Goal: Task Accomplishment & Management: Manage account settings

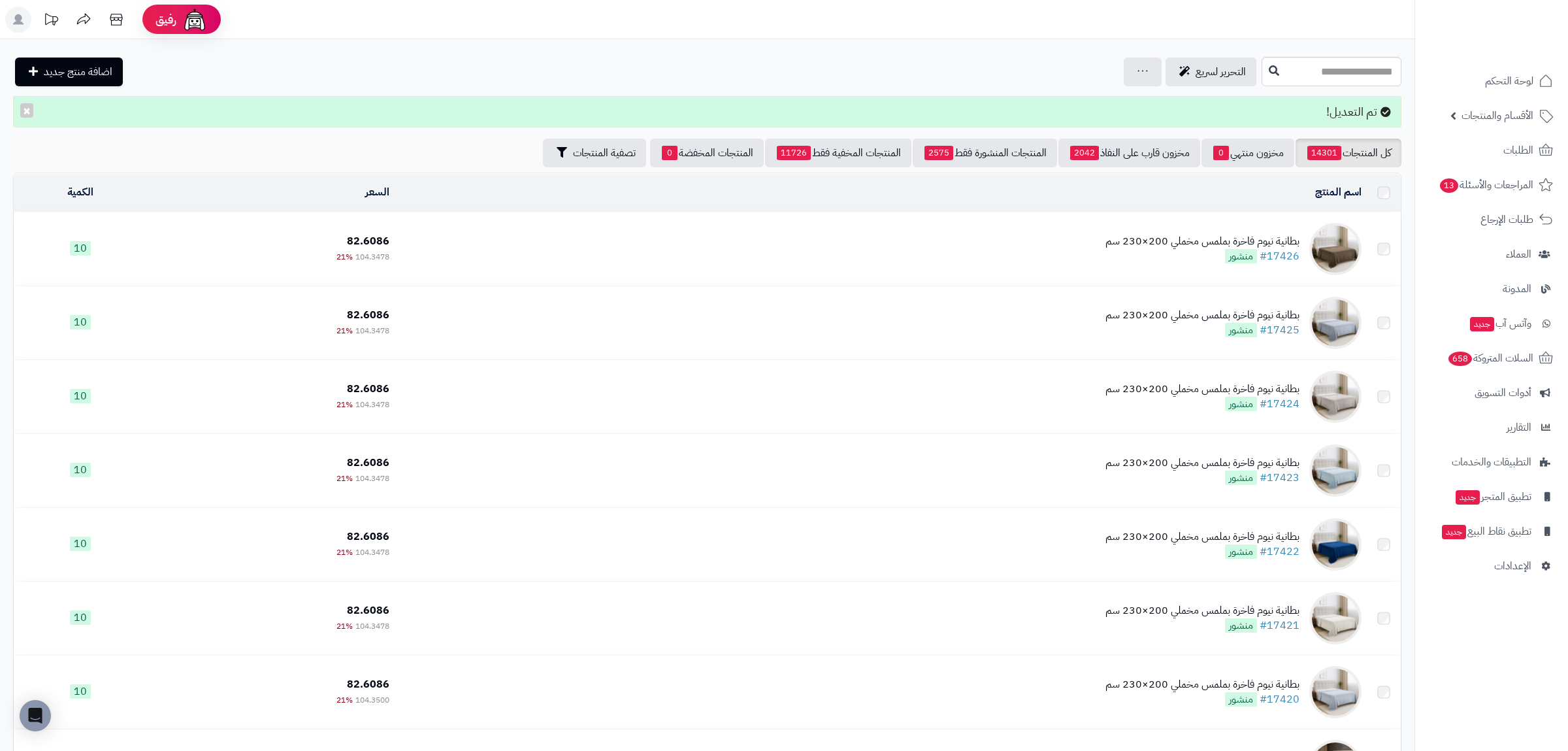
click at [1366, 164] on link "كل المنتجات 14301" at bounding box center [1348, 153] width 106 height 29
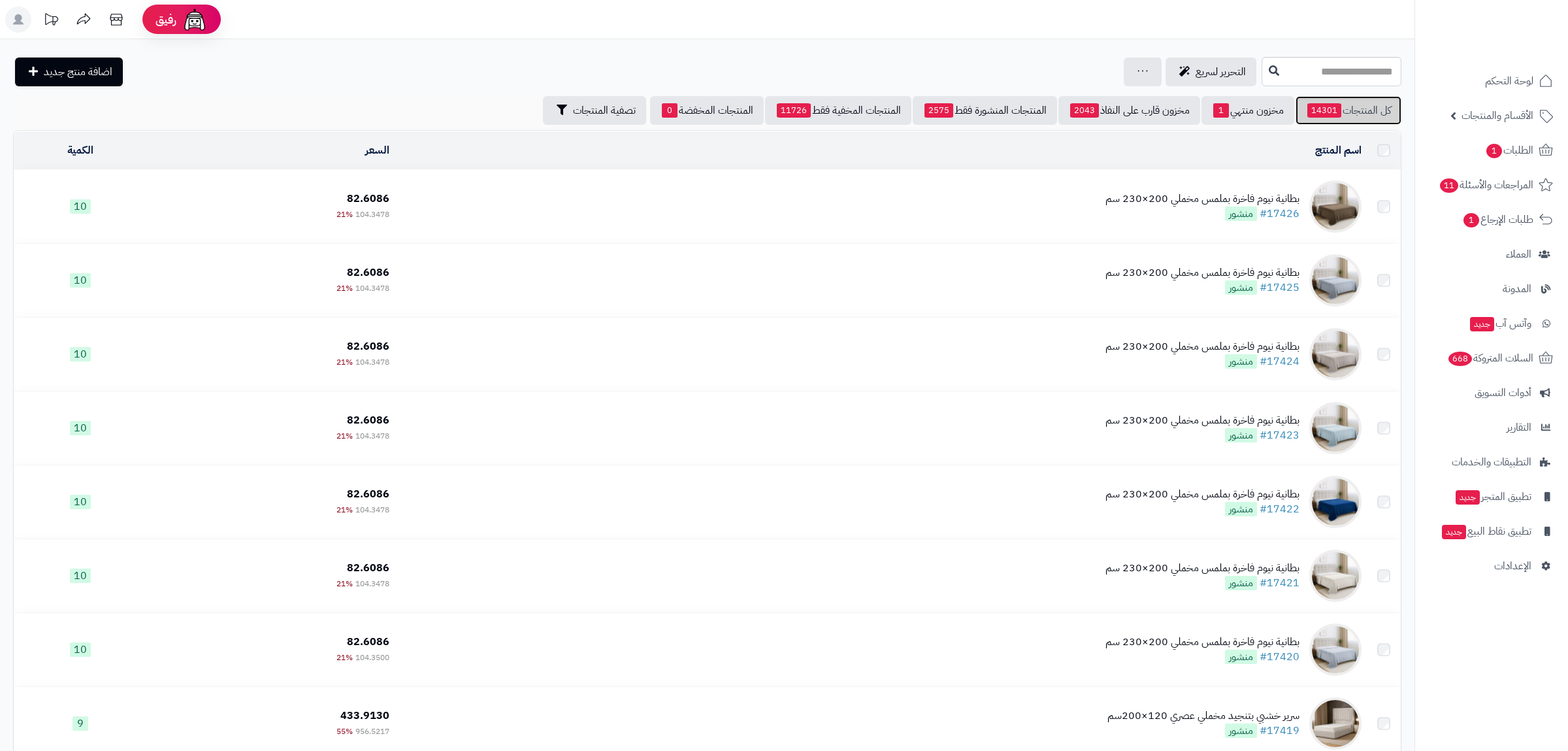
click at [1329, 115] on span "14301" at bounding box center [1324, 110] width 34 height 14
click at [1329, 107] on span "14301" at bounding box center [1324, 110] width 34 height 14
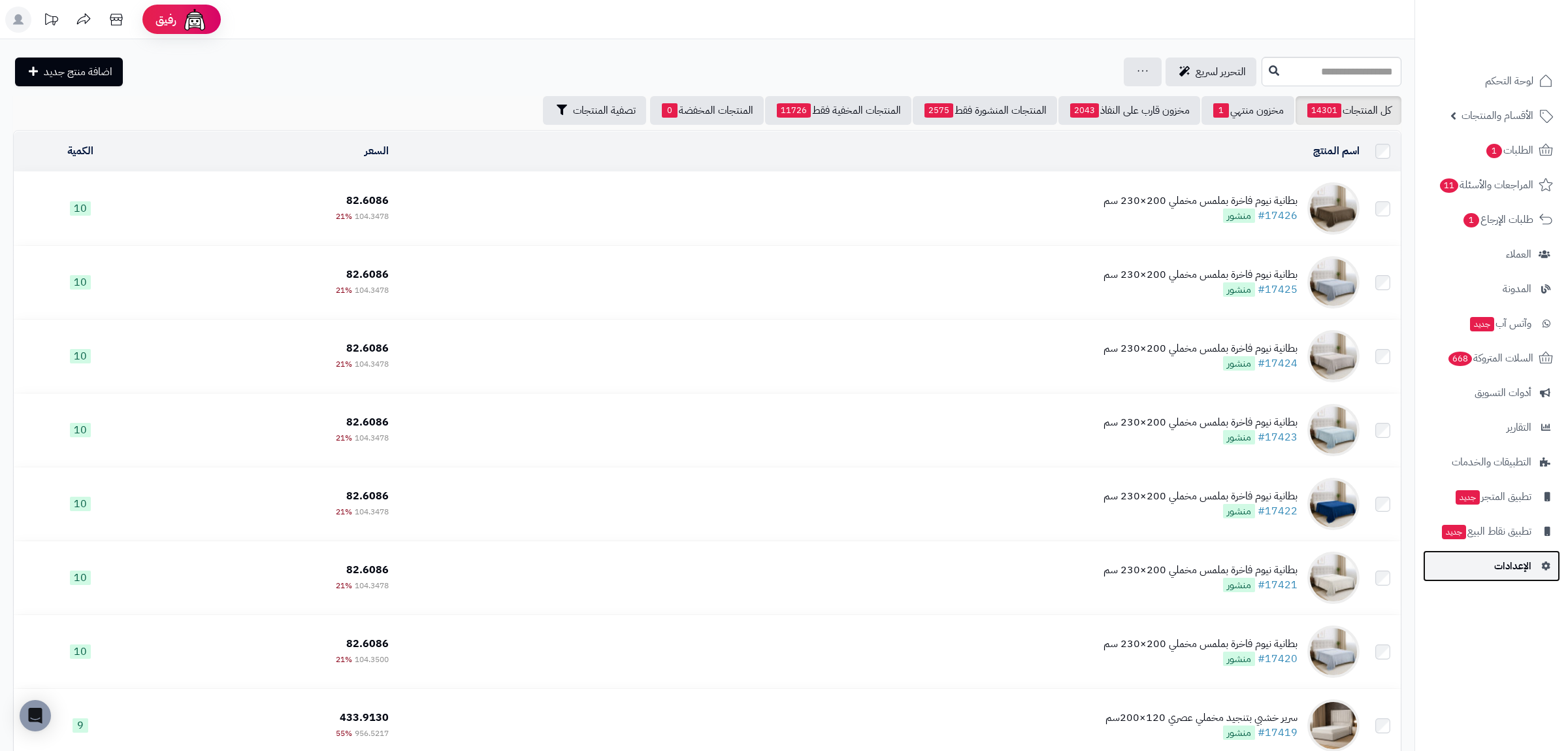
click at [1515, 572] on span "الإعدادات" at bounding box center [1512, 566] width 37 height 19
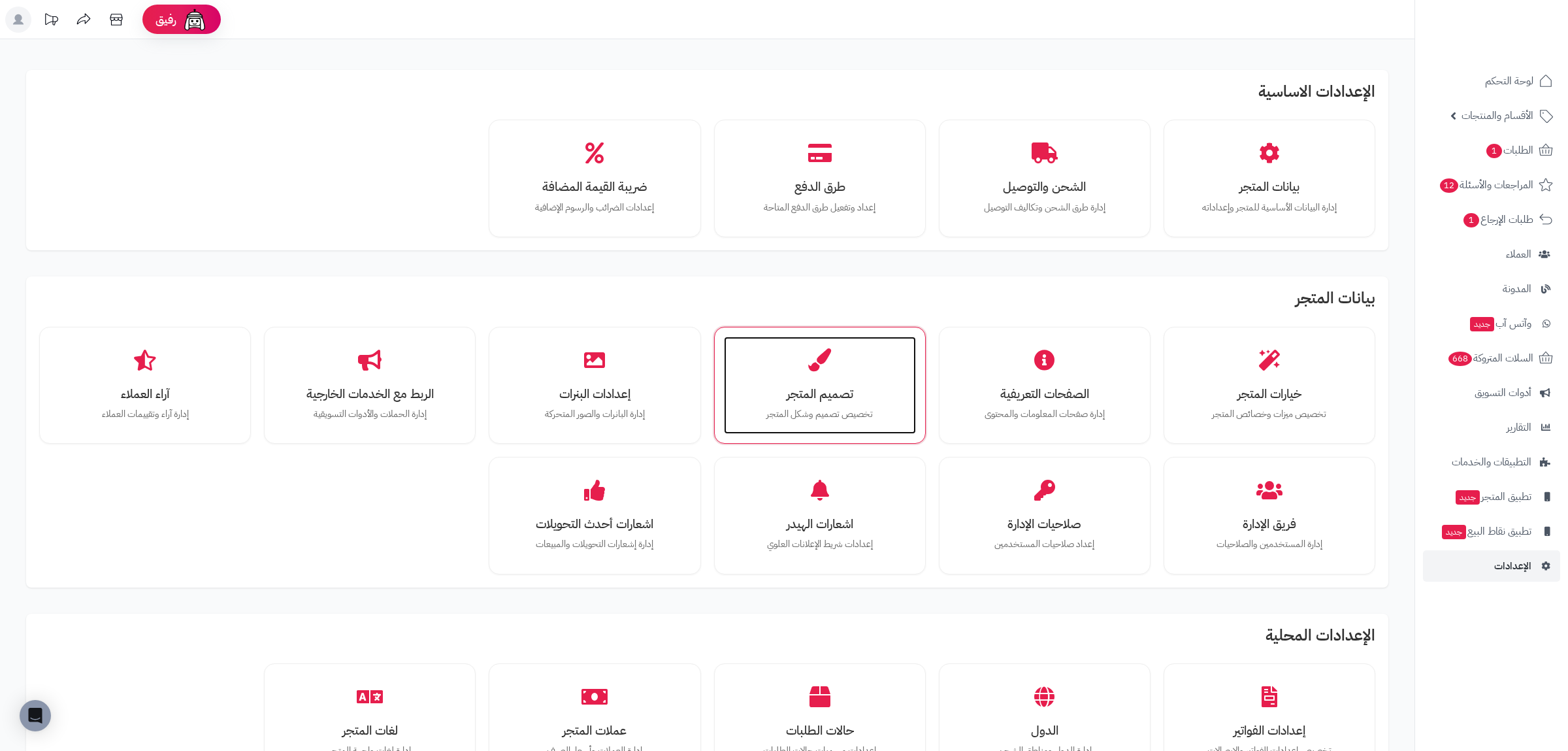
click at [809, 417] on p "تخصيص تصميم وشكل المتجر" at bounding box center [820, 414] width 166 height 14
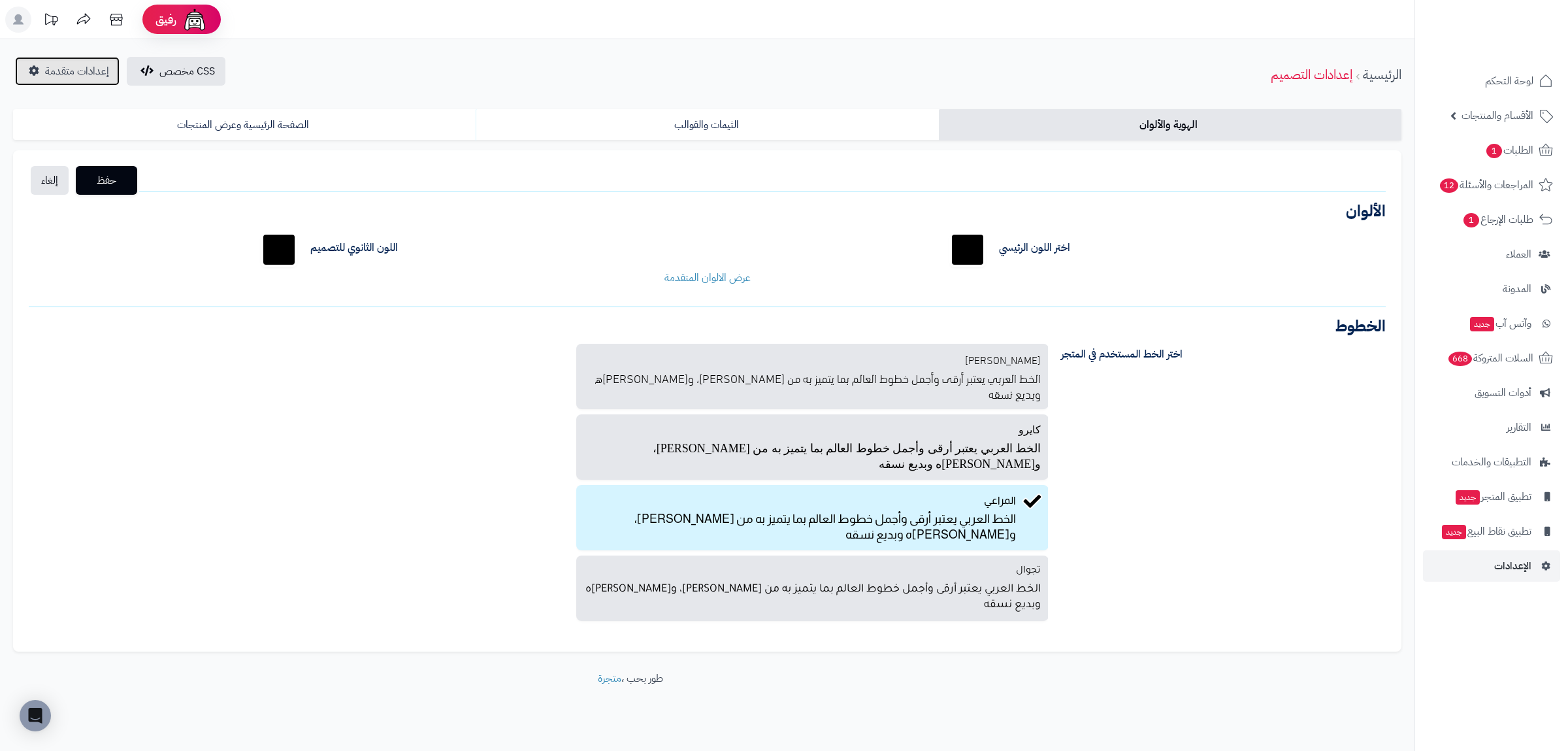
click at [73, 74] on span "إعدادات متقدمة" at bounding box center [77, 71] width 64 height 16
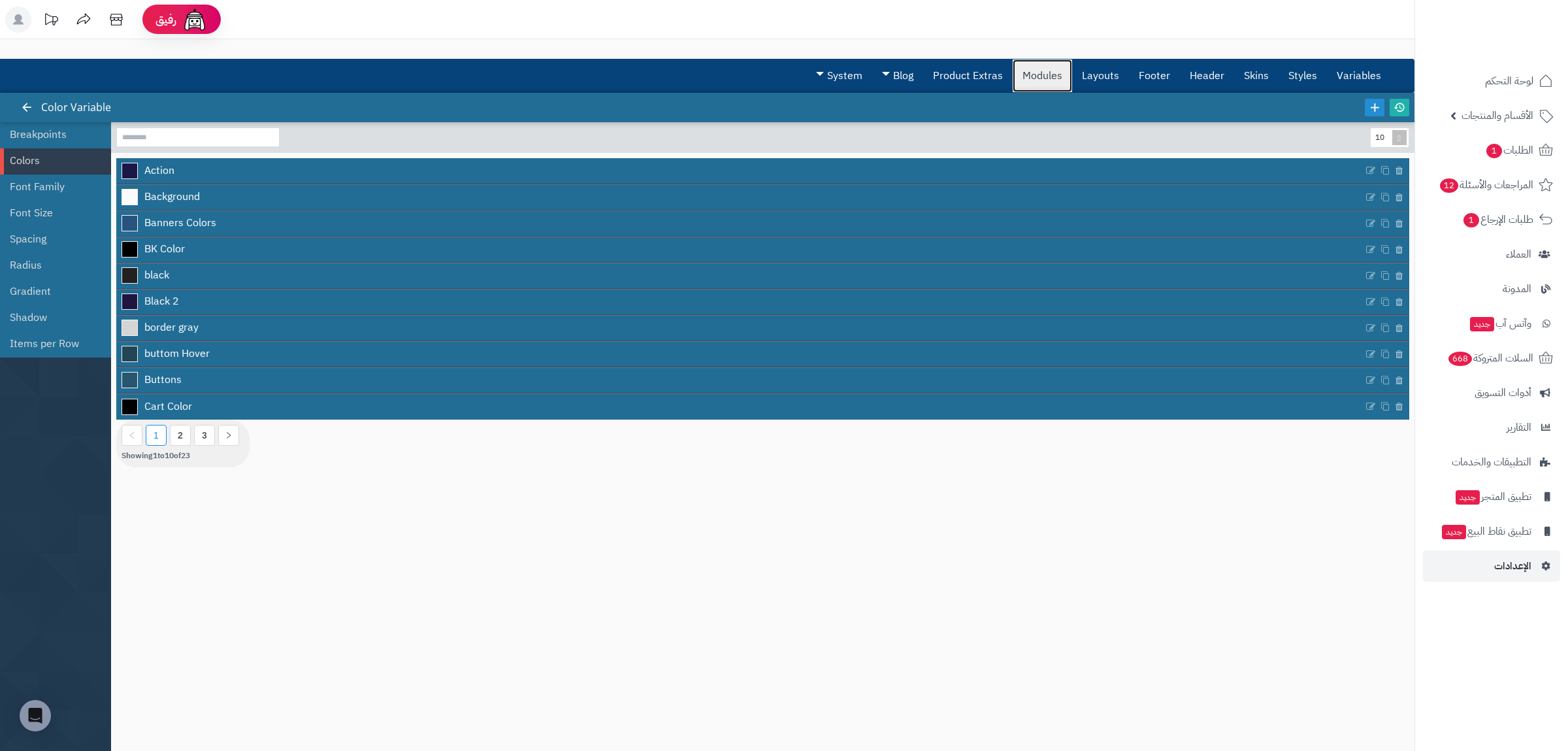
click at [1046, 77] on link "Modules" at bounding box center [1043, 76] width 59 height 33
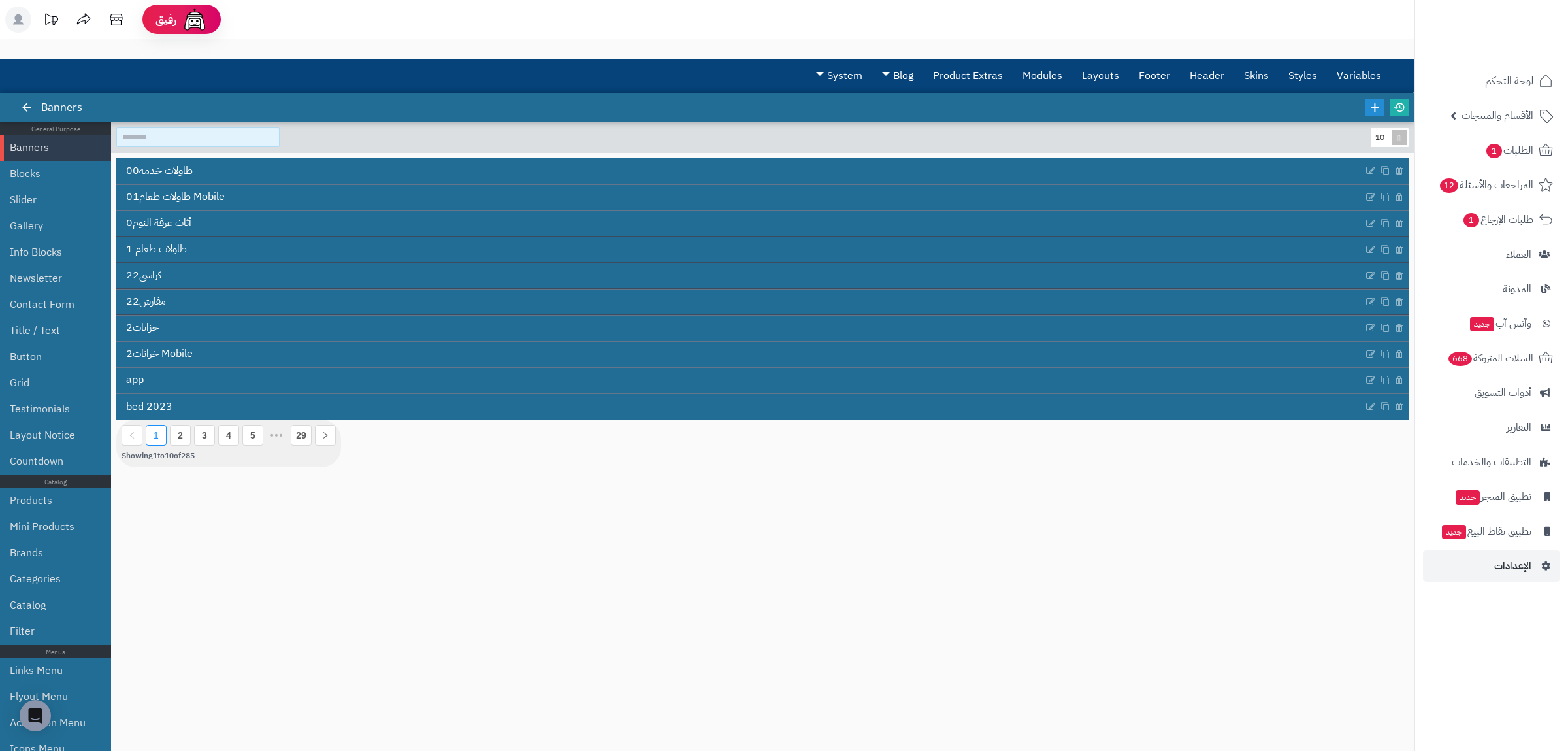
click at [207, 133] on input at bounding box center [198, 137] width 163 height 19
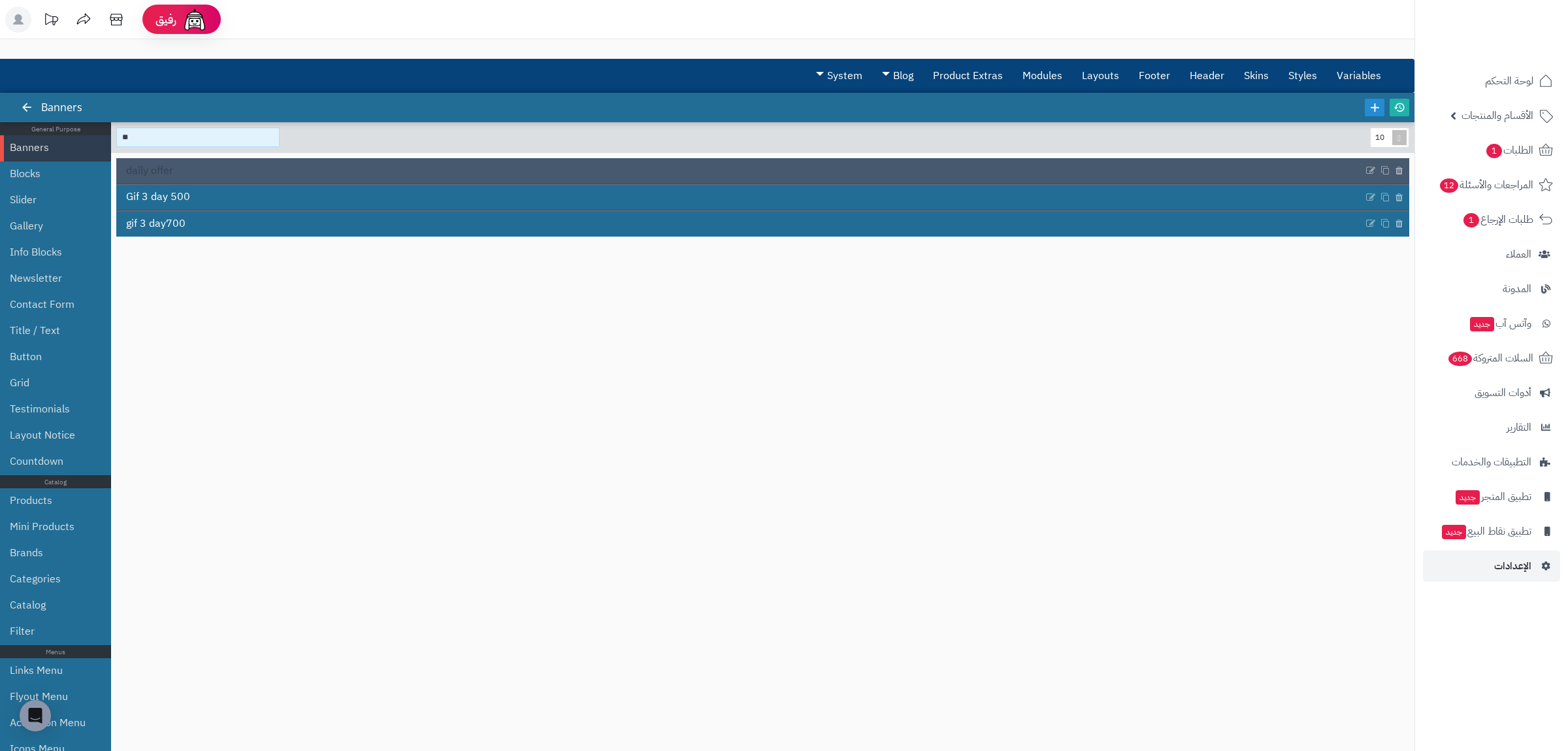
type input "**"
click at [193, 160] on link "daily offer" at bounding box center [740, 171] width 1247 height 25
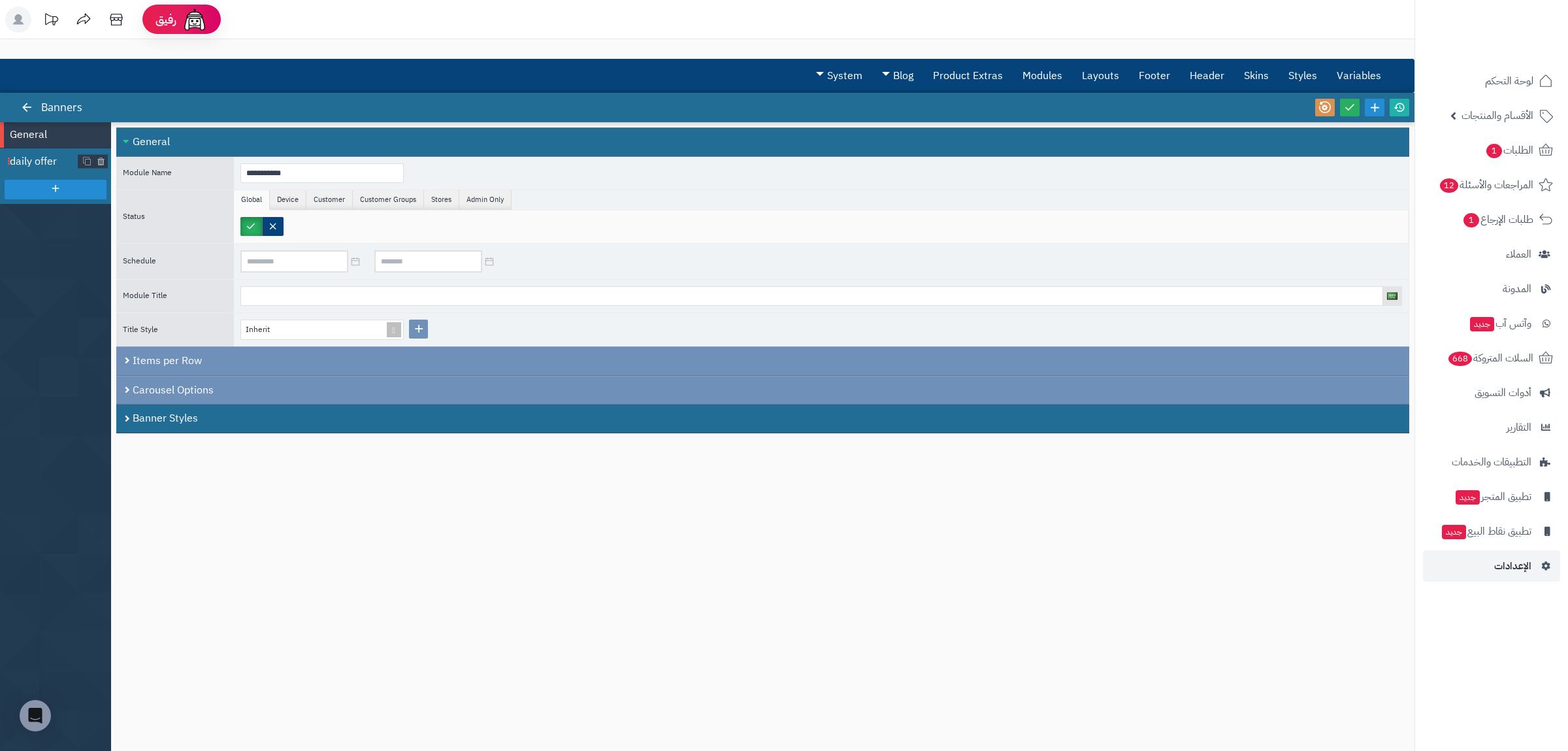
click at [36, 153] on li "daily offer" at bounding box center [56, 161] width 111 height 26
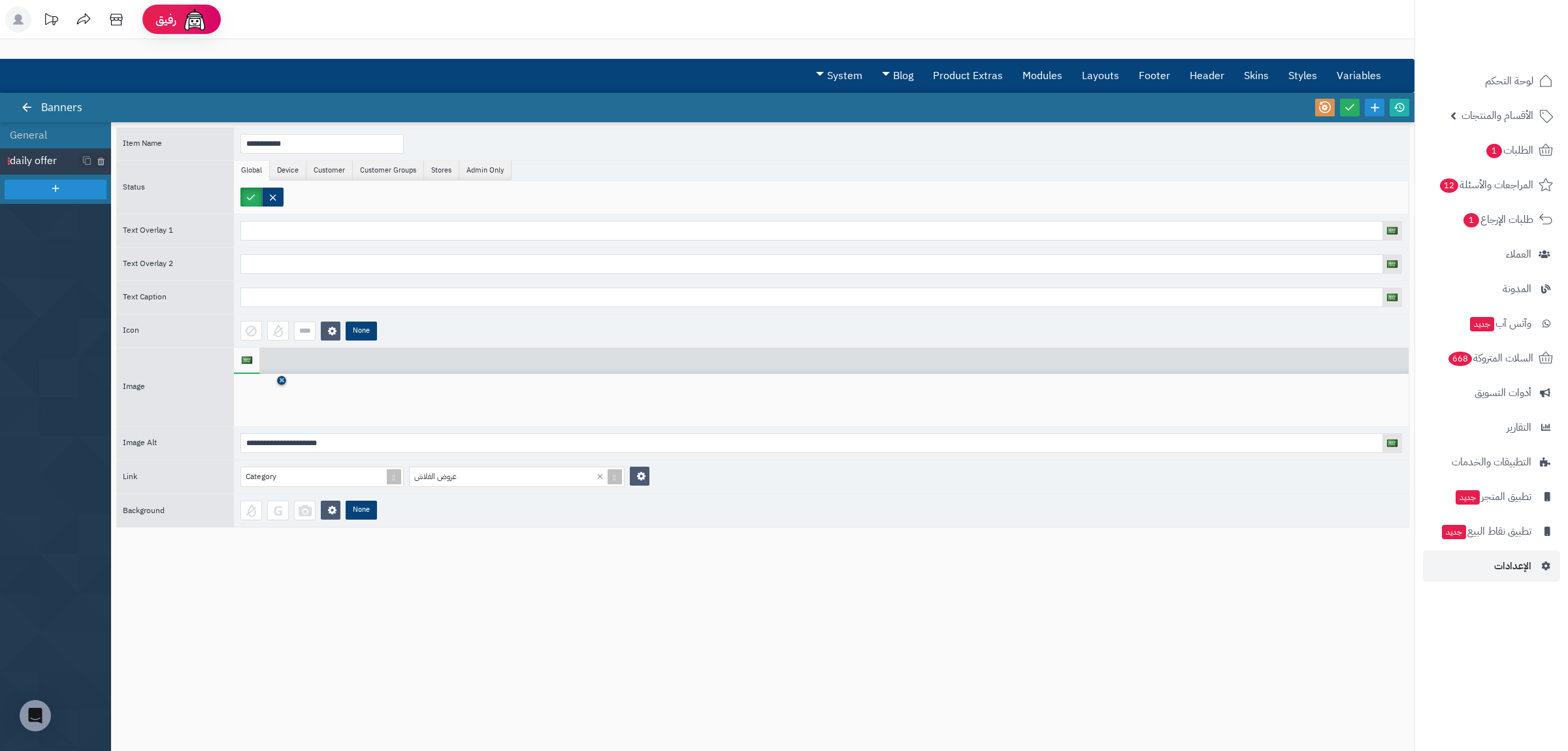
click at [280, 384] on icon at bounding box center [281, 380] width 5 height 8
click at [265, 393] on icon at bounding box center [261, 400] width 41 height 39
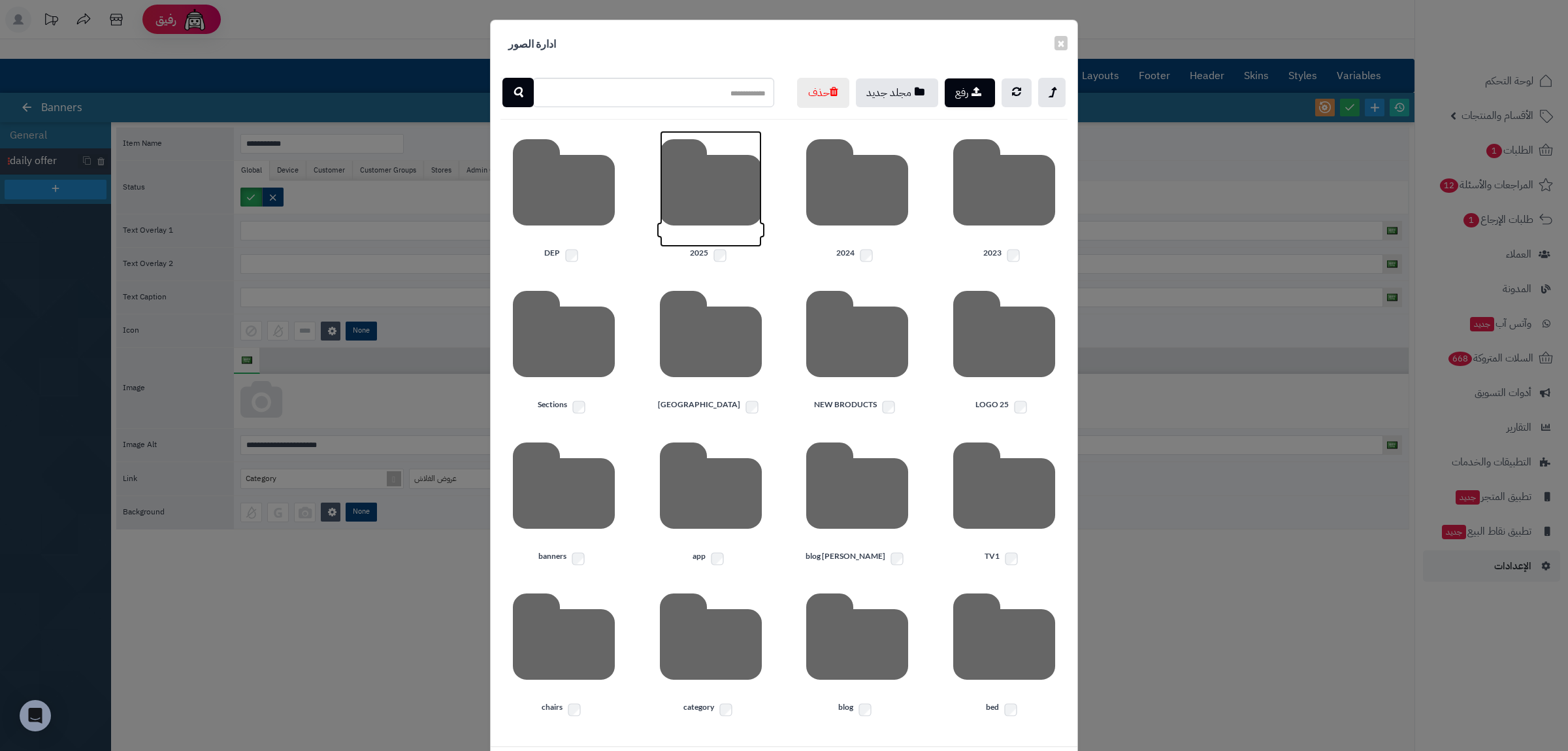
click at [705, 247] on icon at bounding box center [711, 188] width 102 height 116
click at [1028, 247] on icon at bounding box center [1004, 188] width 102 height 116
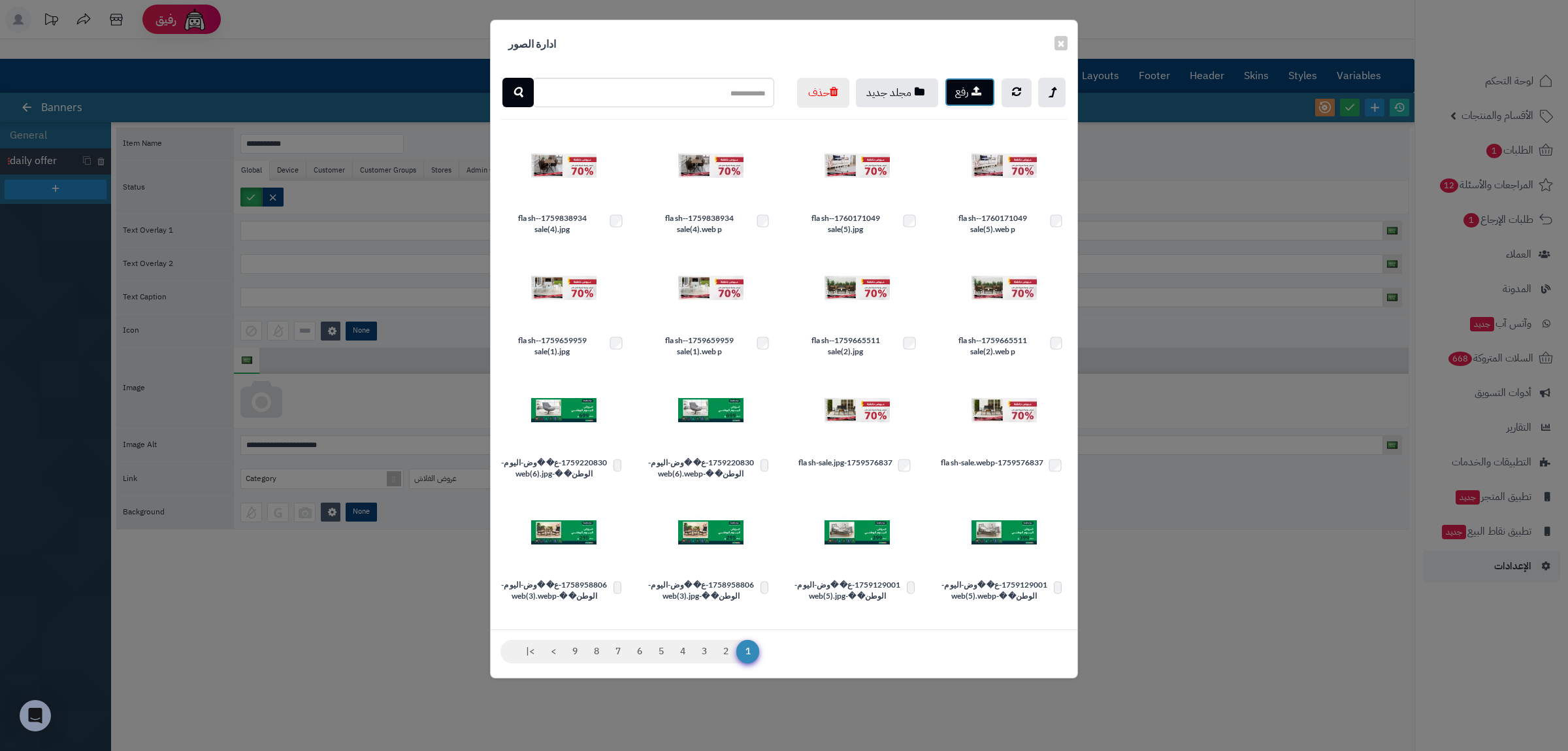
click at [972, 89] on button "رفع" at bounding box center [970, 92] width 50 height 29
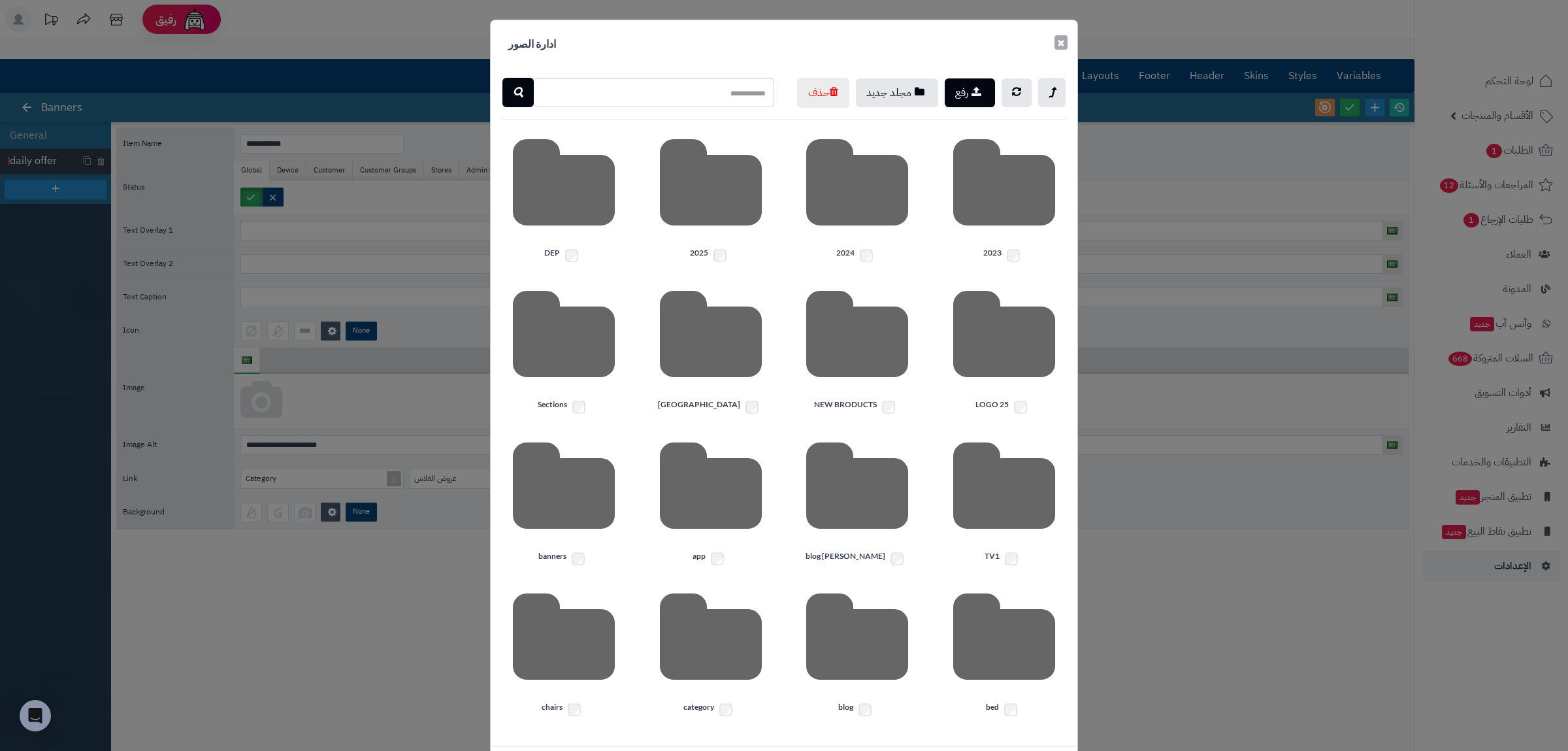
click at [1059, 42] on button "×" at bounding box center [1061, 42] width 13 height 14
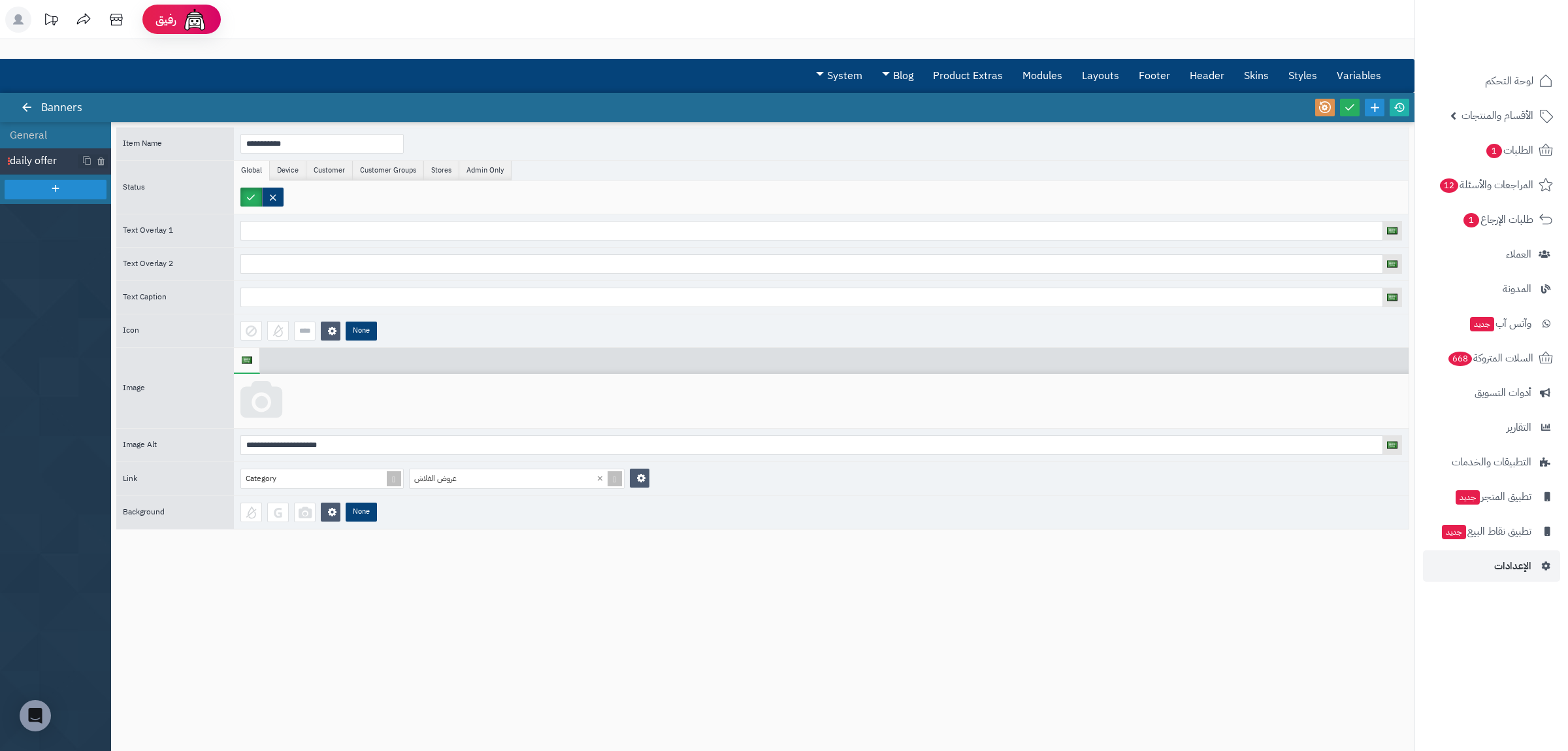
click at [281, 409] on icon at bounding box center [261, 400] width 41 height 39
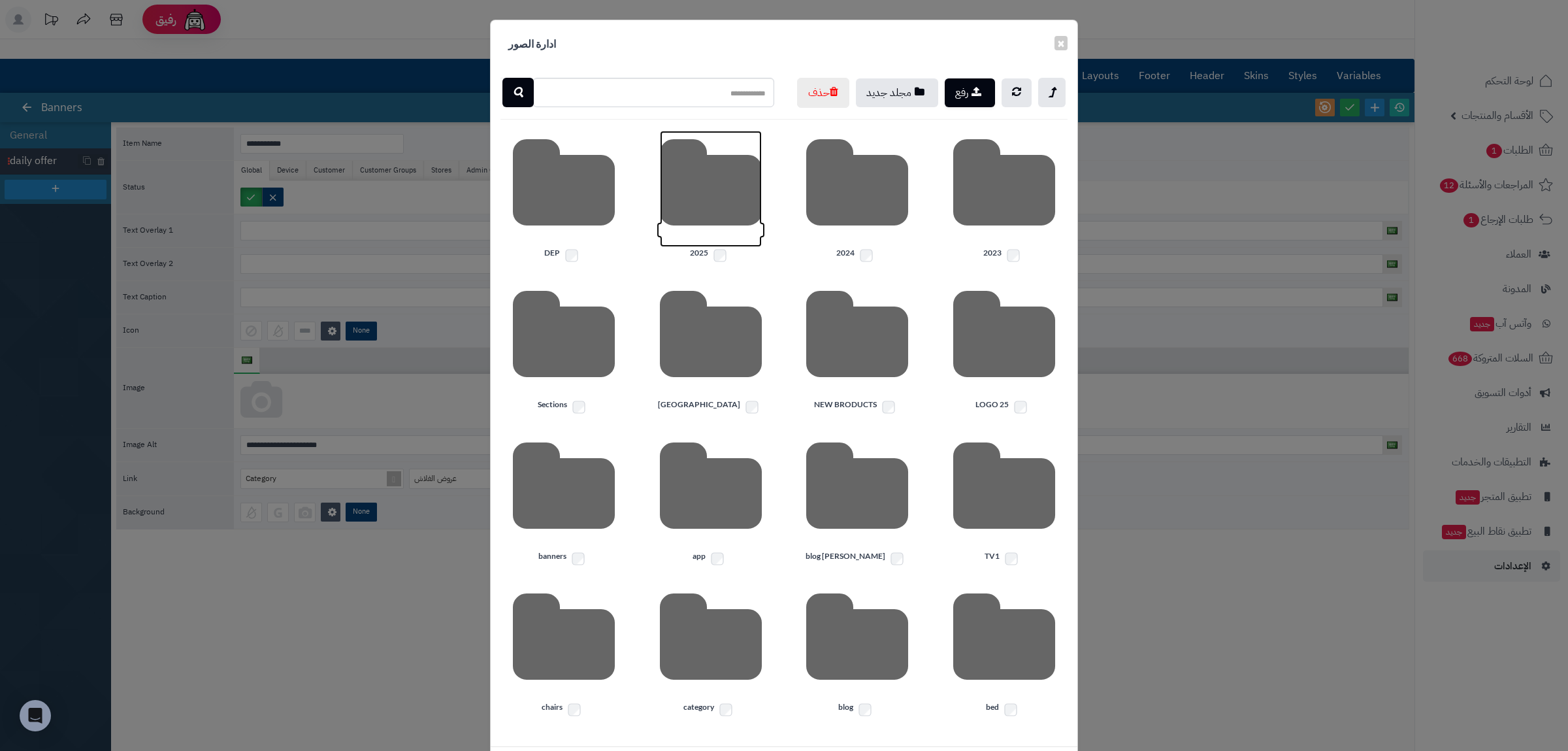
click at [725, 247] on icon at bounding box center [711, 188] width 102 height 116
click at [989, 247] on icon at bounding box center [1004, 188] width 102 height 116
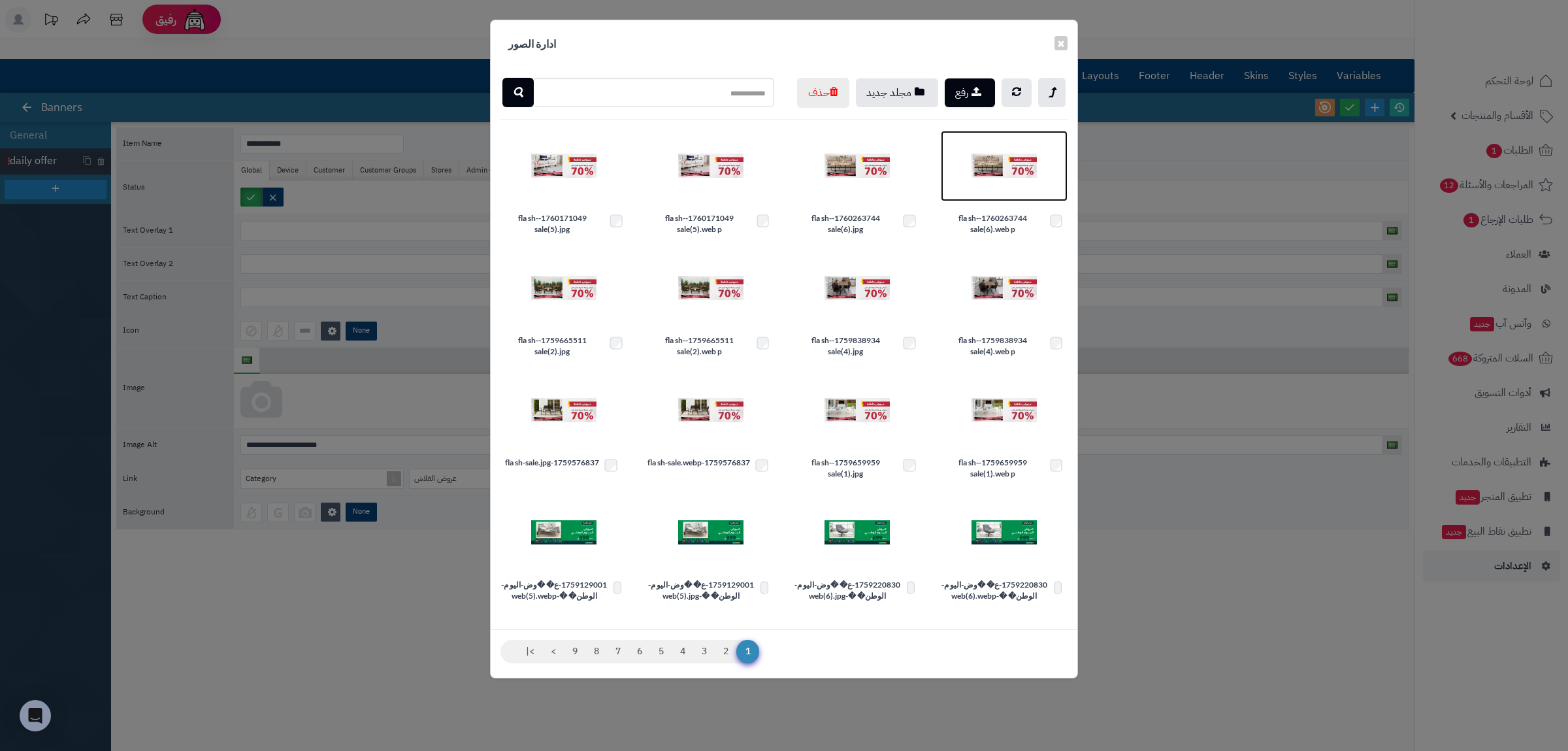
click at [993, 199] on img at bounding box center [1004, 166] width 65 height 65
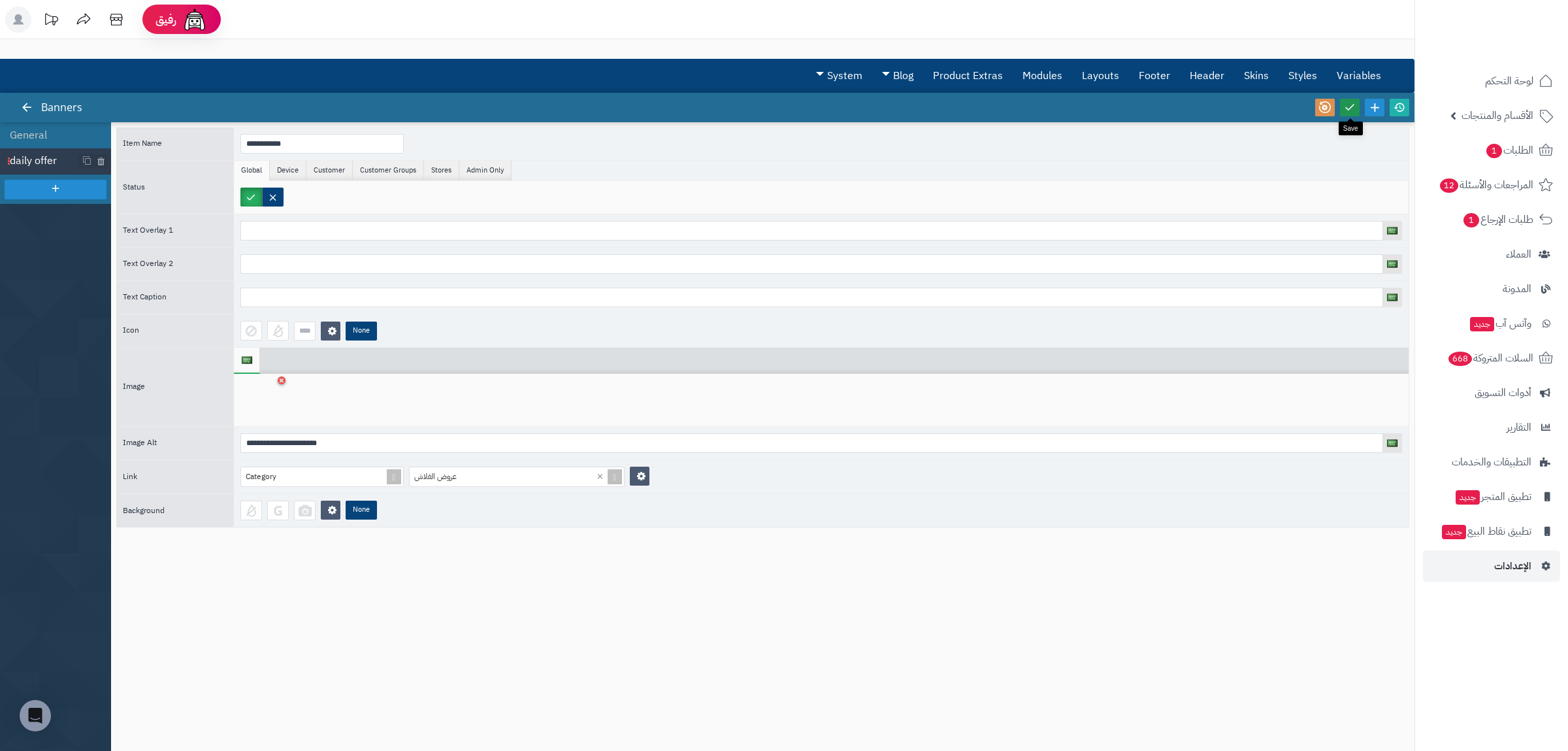
click at [1351, 105] on icon at bounding box center [1349, 107] width 12 height 12
click at [1398, 107] on icon at bounding box center [1400, 107] width 12 height 12
click at [1537, 79] on link "لوحة التحكم" at bounding box center [1491, 81] width 137 height 31
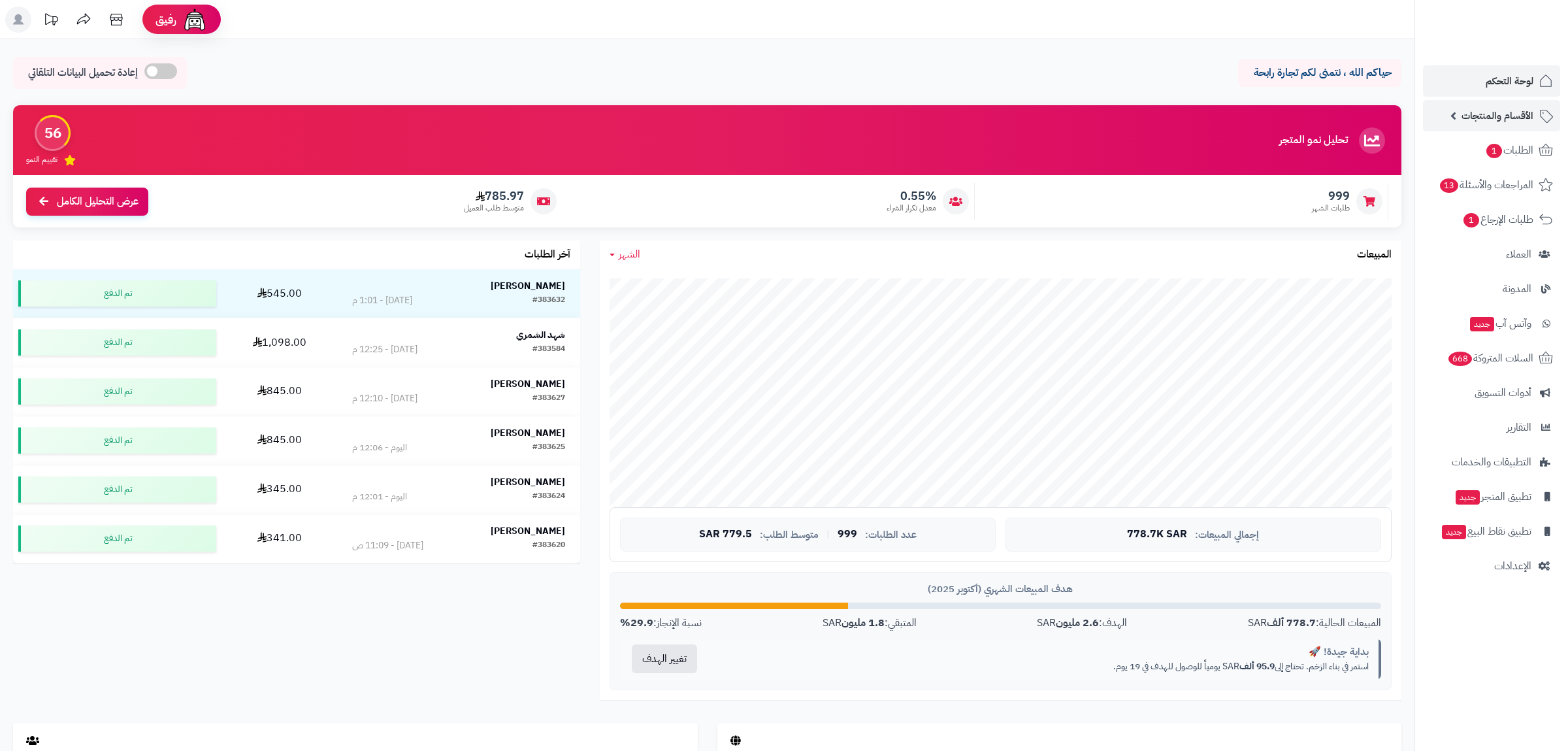
click at [1472, 114] on span "الأقسام والمنتجات" at bounding box center [1497, 116] width 72 height 19
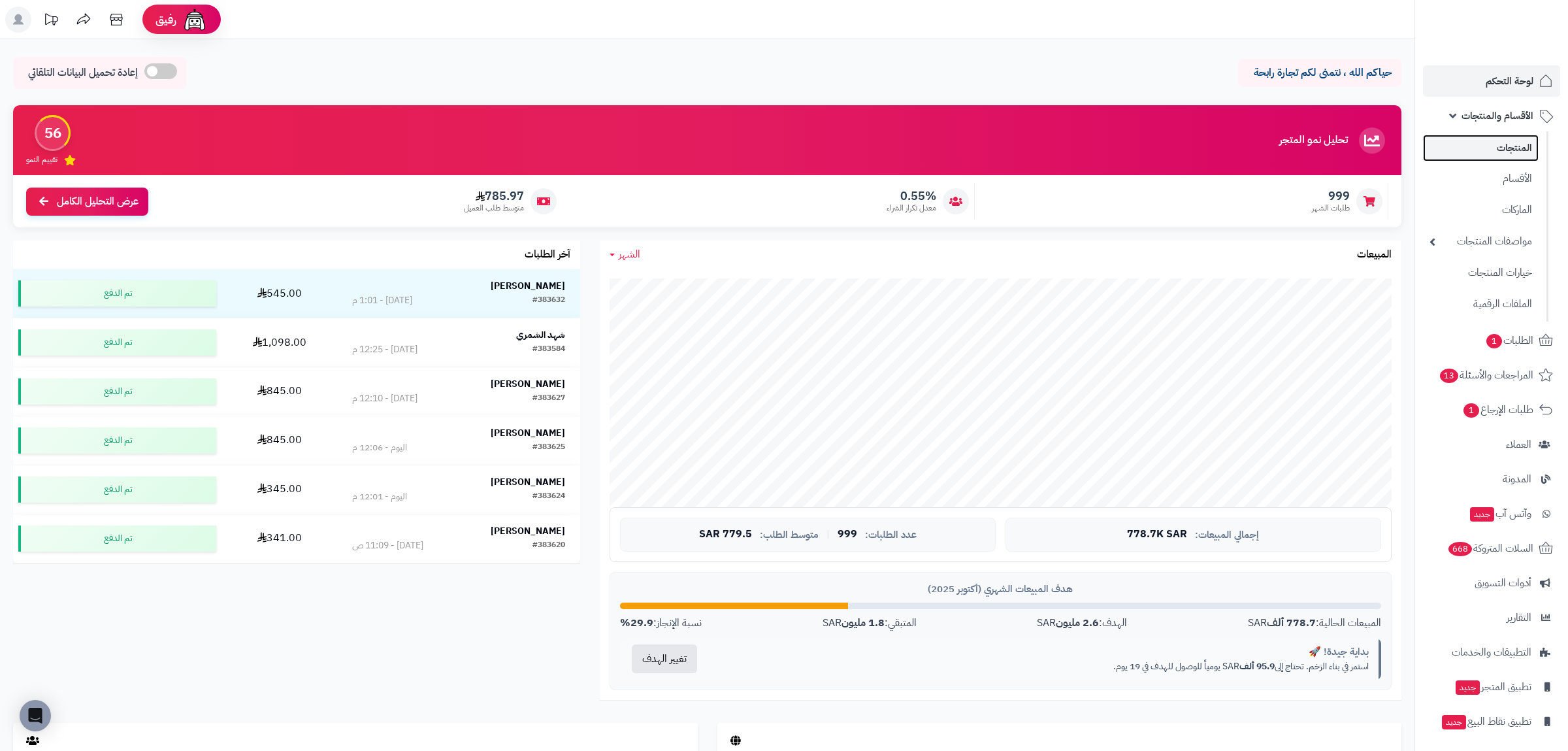
click at [1486, 145] on link "المنتجات" at bounding box center [1481, 148] width 116 height 27
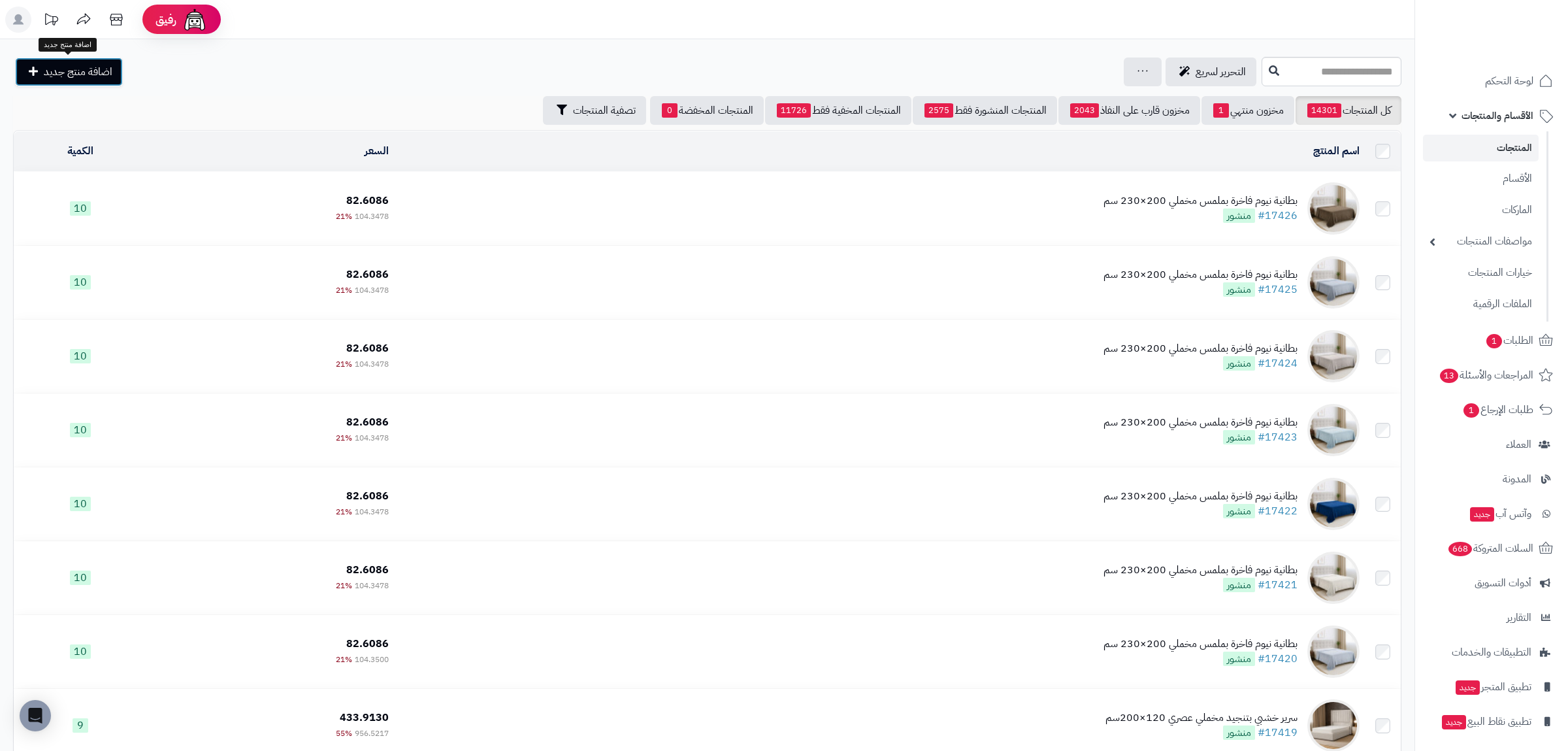
click at [66, 74] on span "اضافة منتج جديد" at bounding box center [78, 71] width 69 height 16
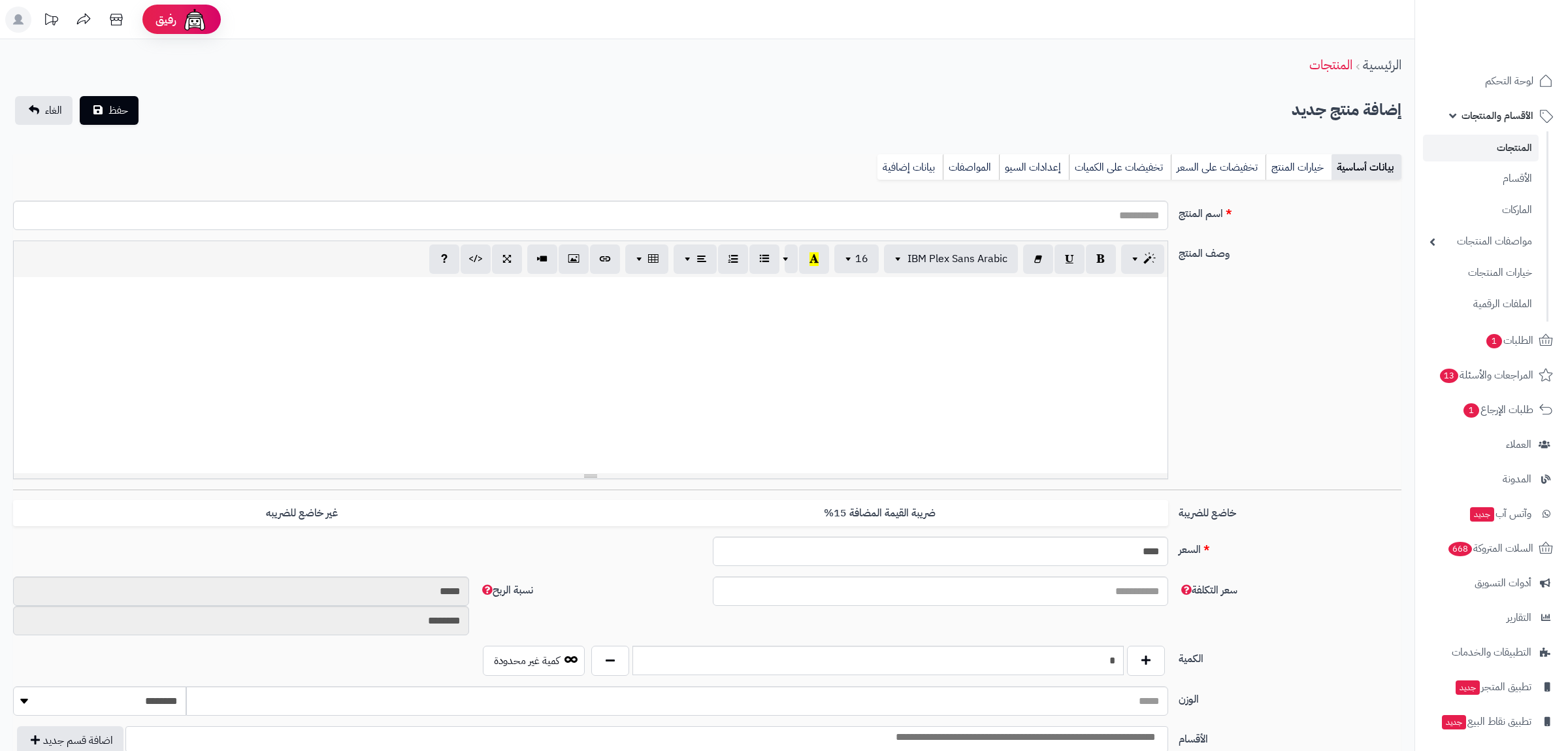
select select
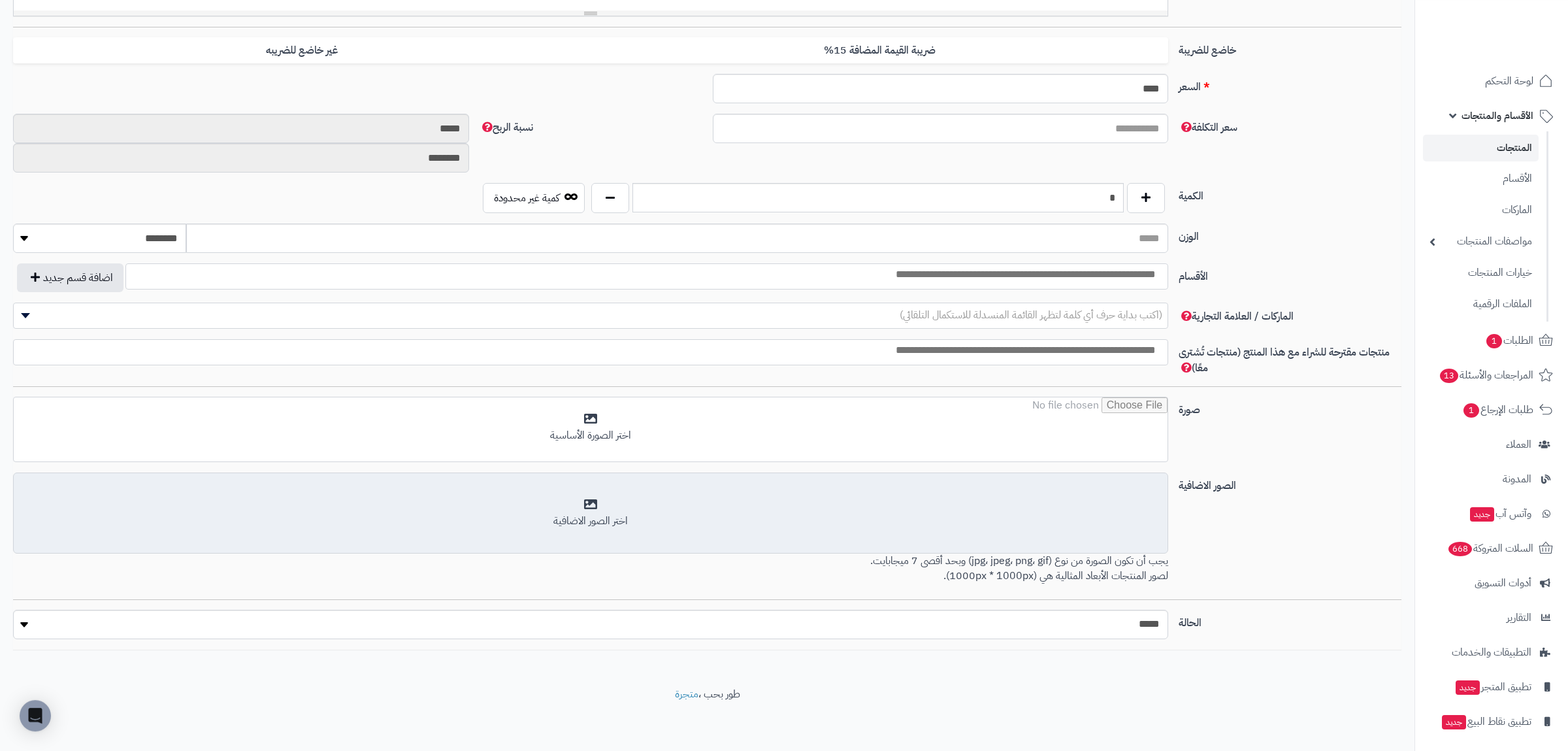
scroll to position [465, 0]
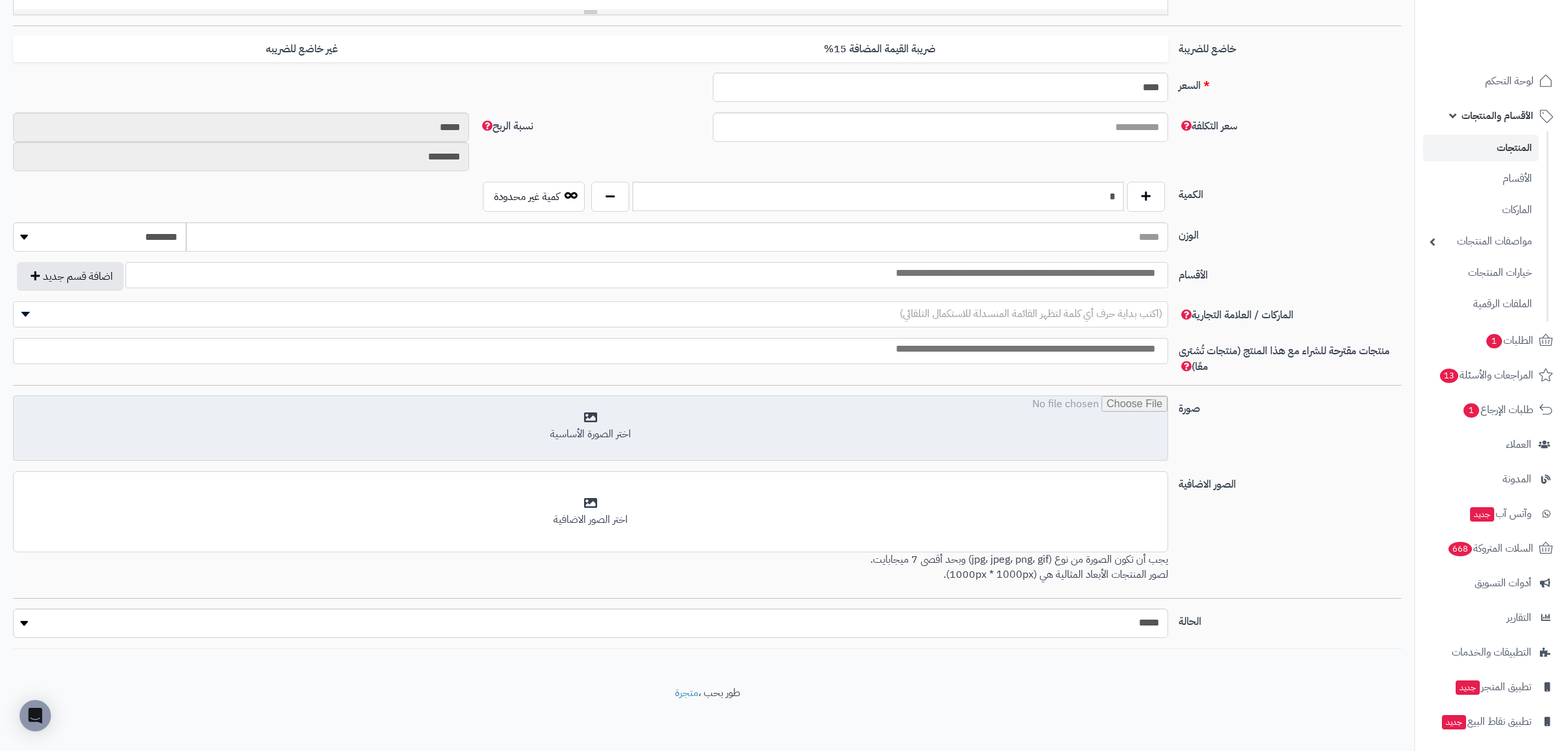
click at [1015, 443] on input "file" at bounding box center [591, 429] width 1154 height 65
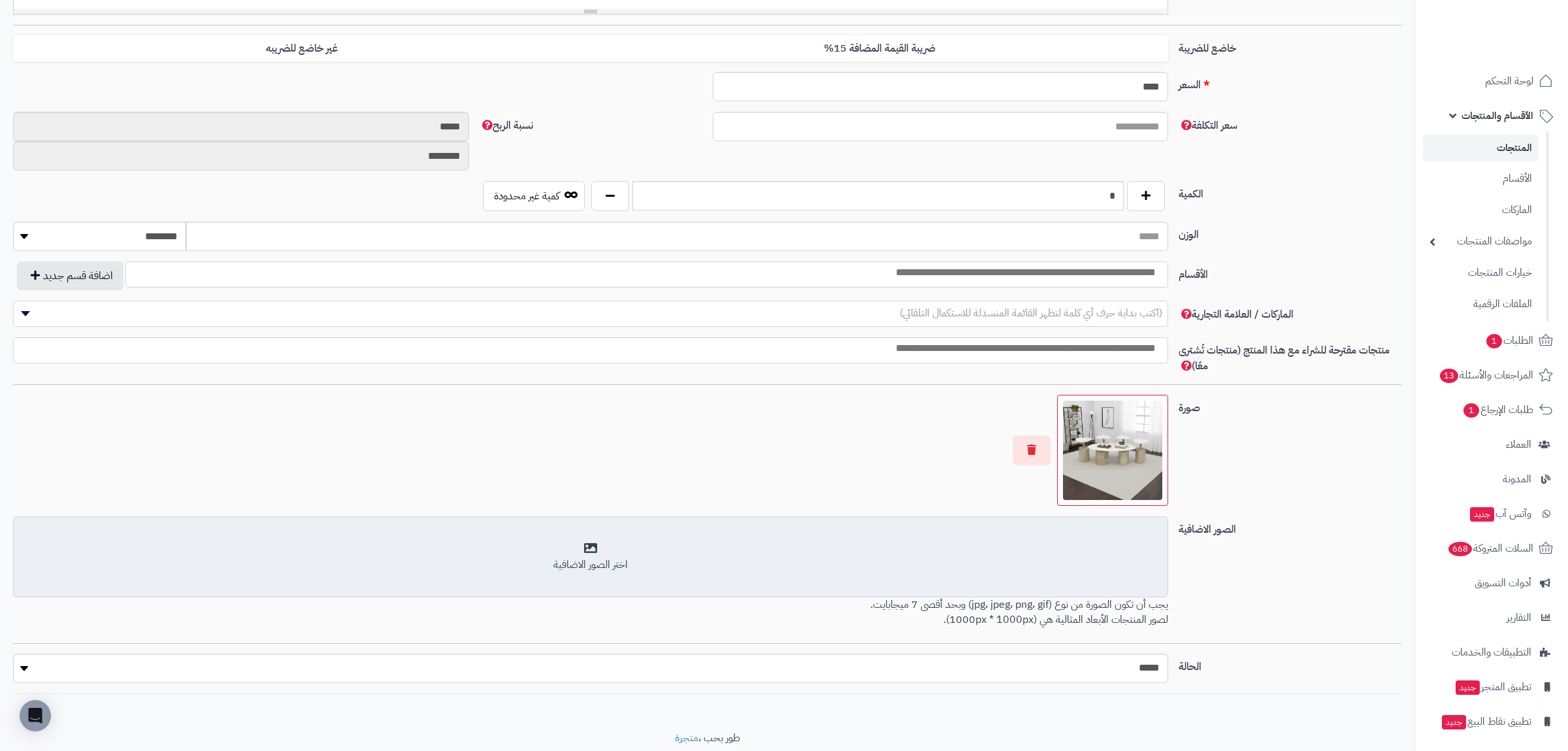
click at [823, 560] on div "اختر الصور الاضافية" at bounding box center [591, 565] width 1138 height 15
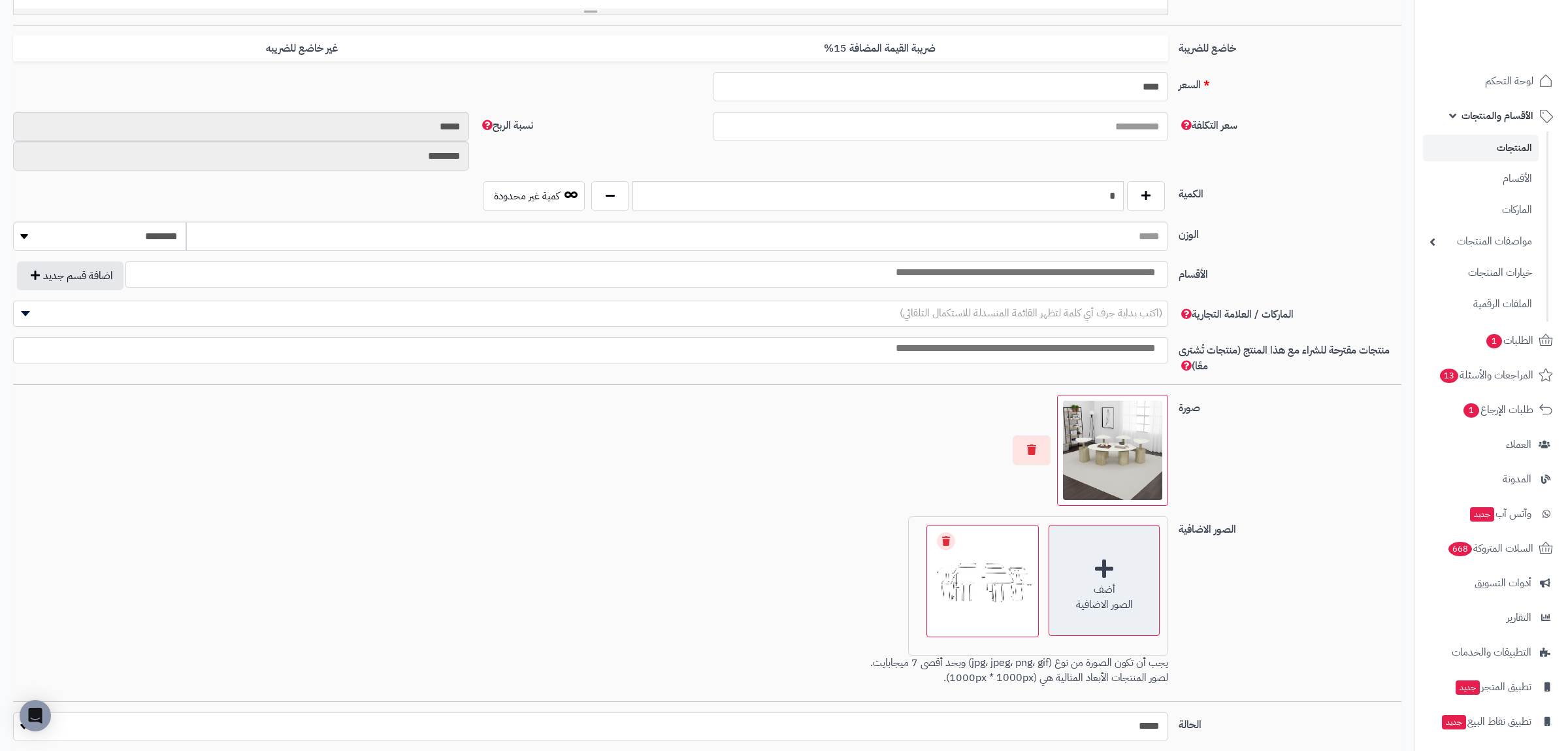
click at [1144, 575] on div "أضف الصور الاضافية" at bounding box center [1104, 580] width 111 height 111
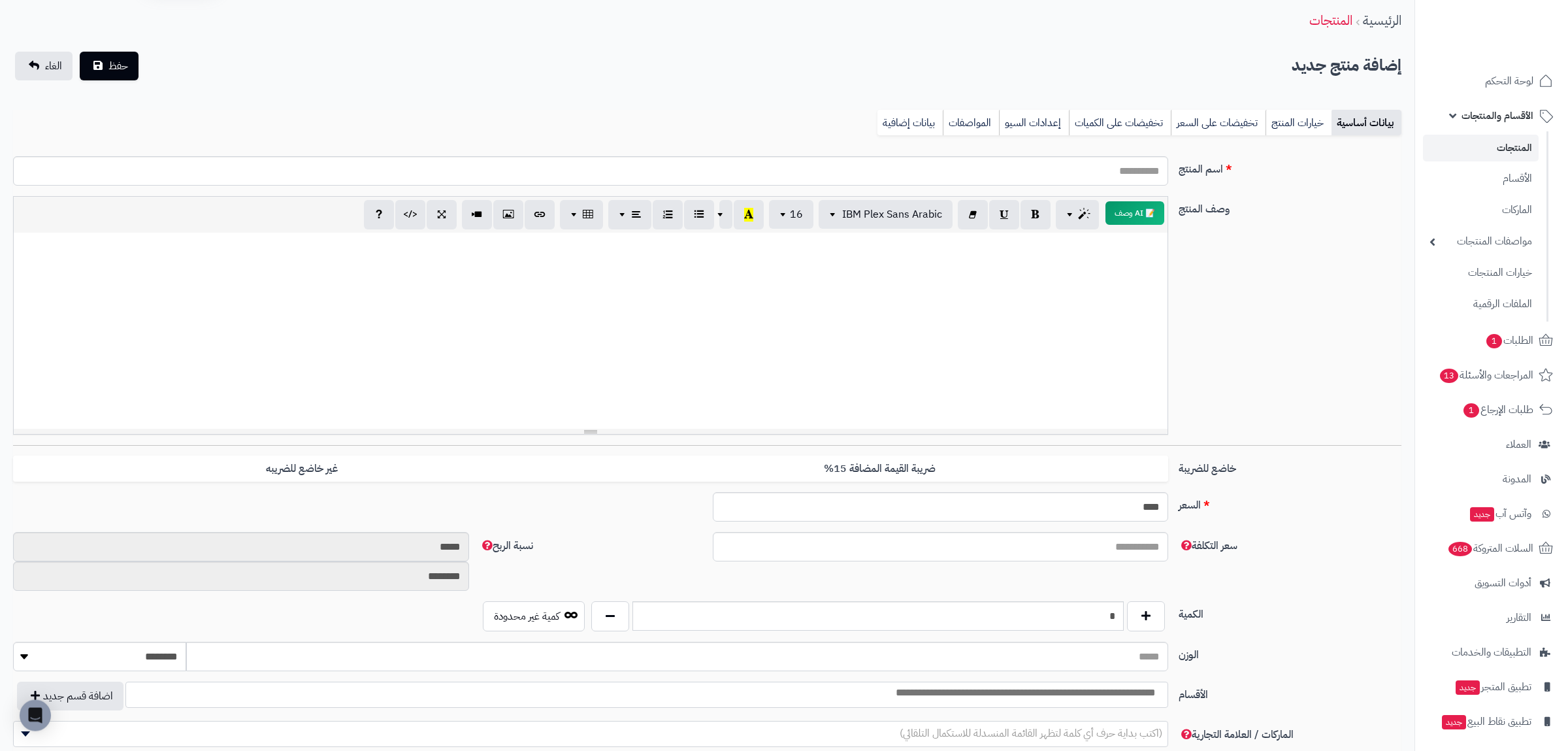
scroll to position [0, 0]
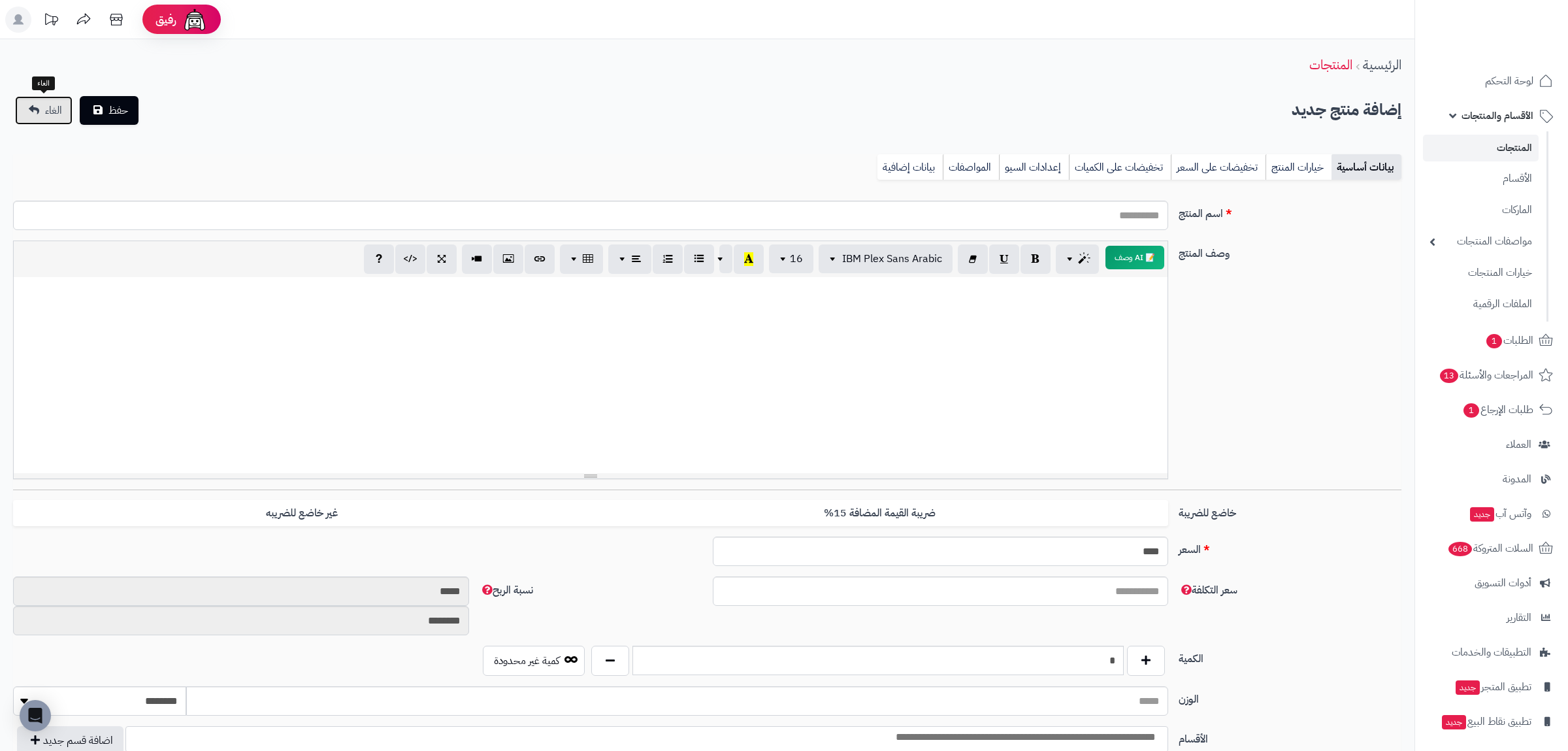
click at [58, 116] on span "الغاء" at bounding box center [53, 110] width 17 height 16
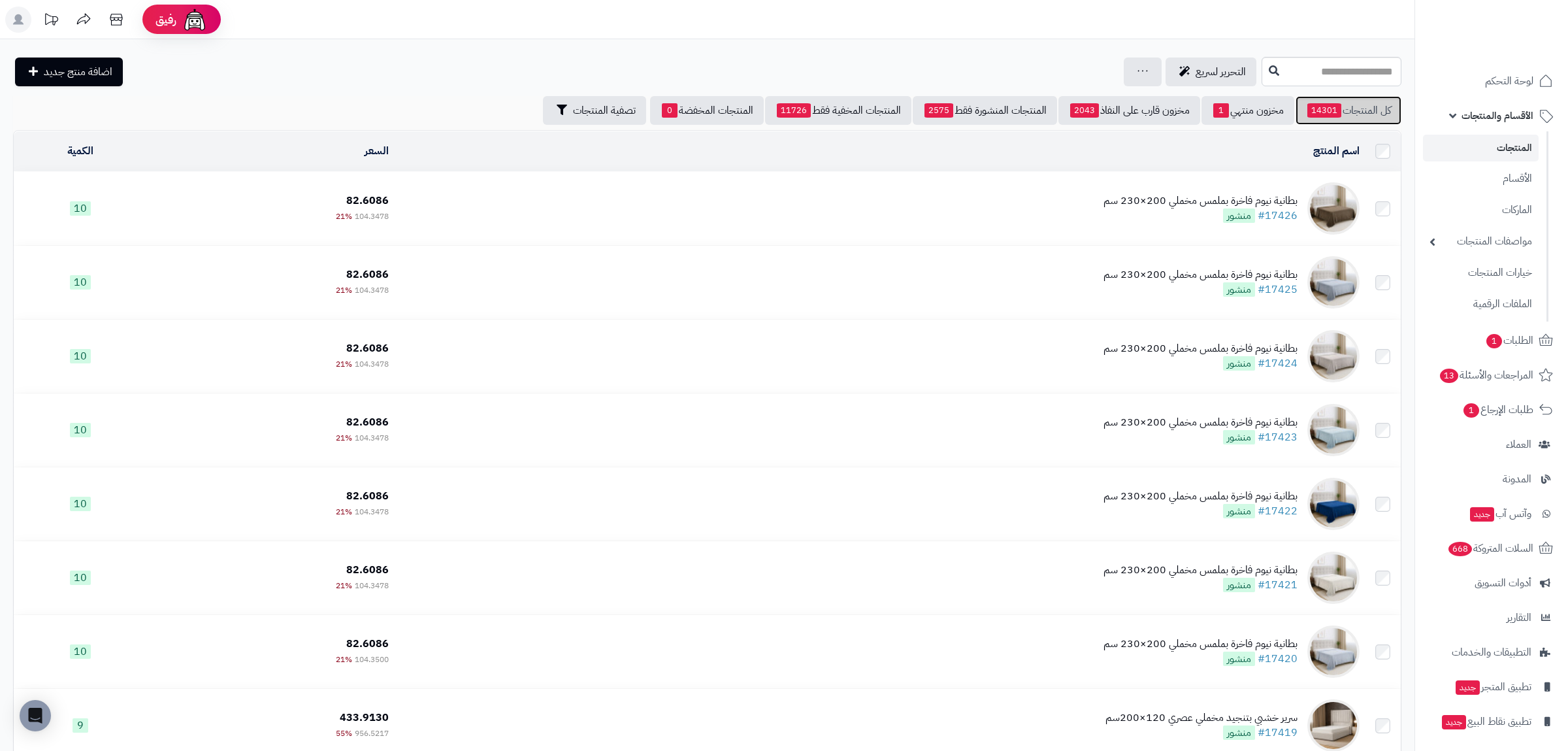
click at [1359, 105] on link "كل المنتجات 14301" at bounding box center [1348, 110] width 106 height 29
click at [1278, 110] on link "مخزون منتهي 1" at bounding box center [1247, 110] width 93 height 29
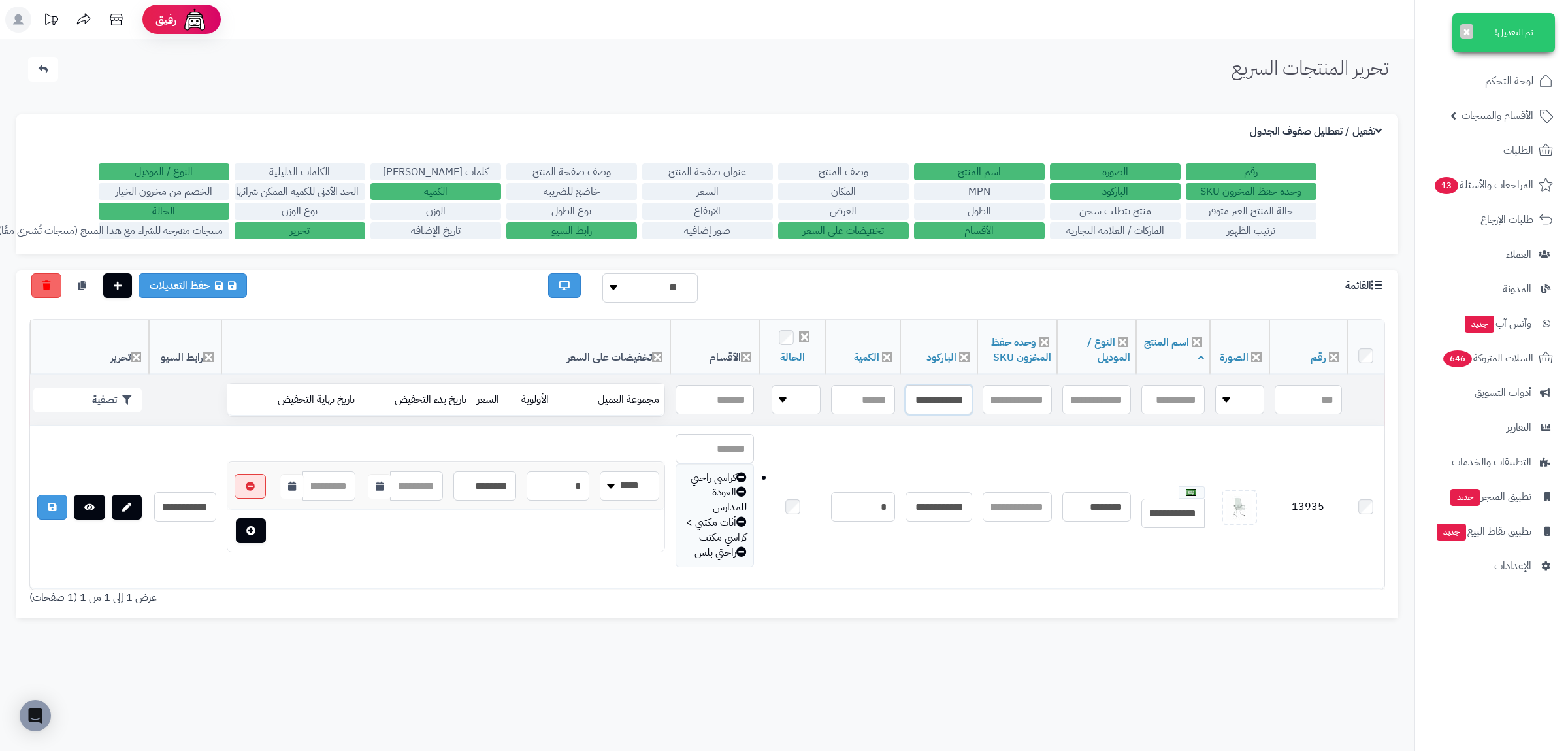
click at [927, 400] on input "**********" at bounding box center [939, 400] width 67 height 30
paste input "text"
type input "**********"
click at [99, 396] on button "تصفية" at bounding box center [87, 400] width 108 height 25
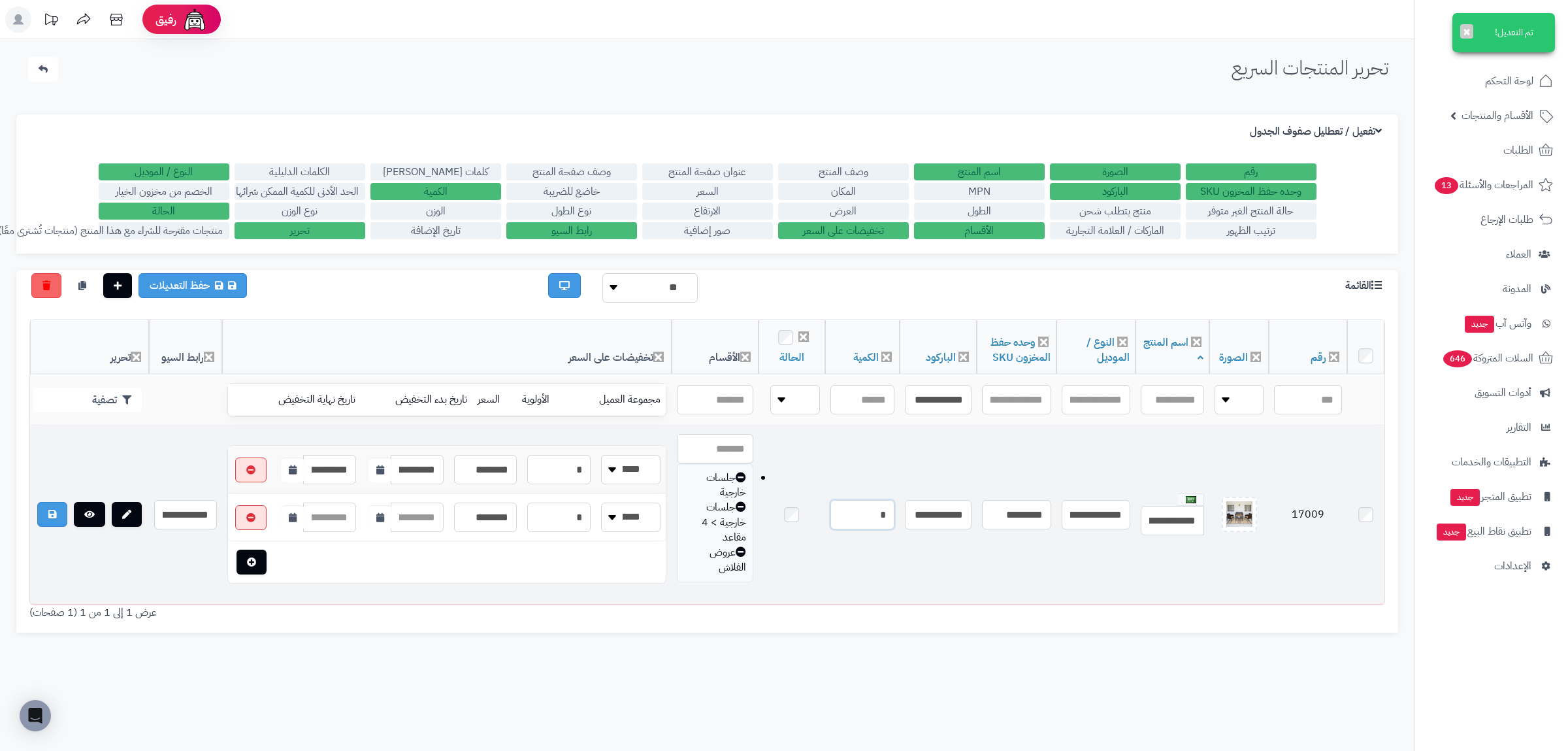
drag, startPoint x: 871, startPoint y: 519, endPoint x: 880, endPoint y: 519, distance: 9.0
click at [880, 519] on input "*" at bounding box center [863, 515] width 64 height 30
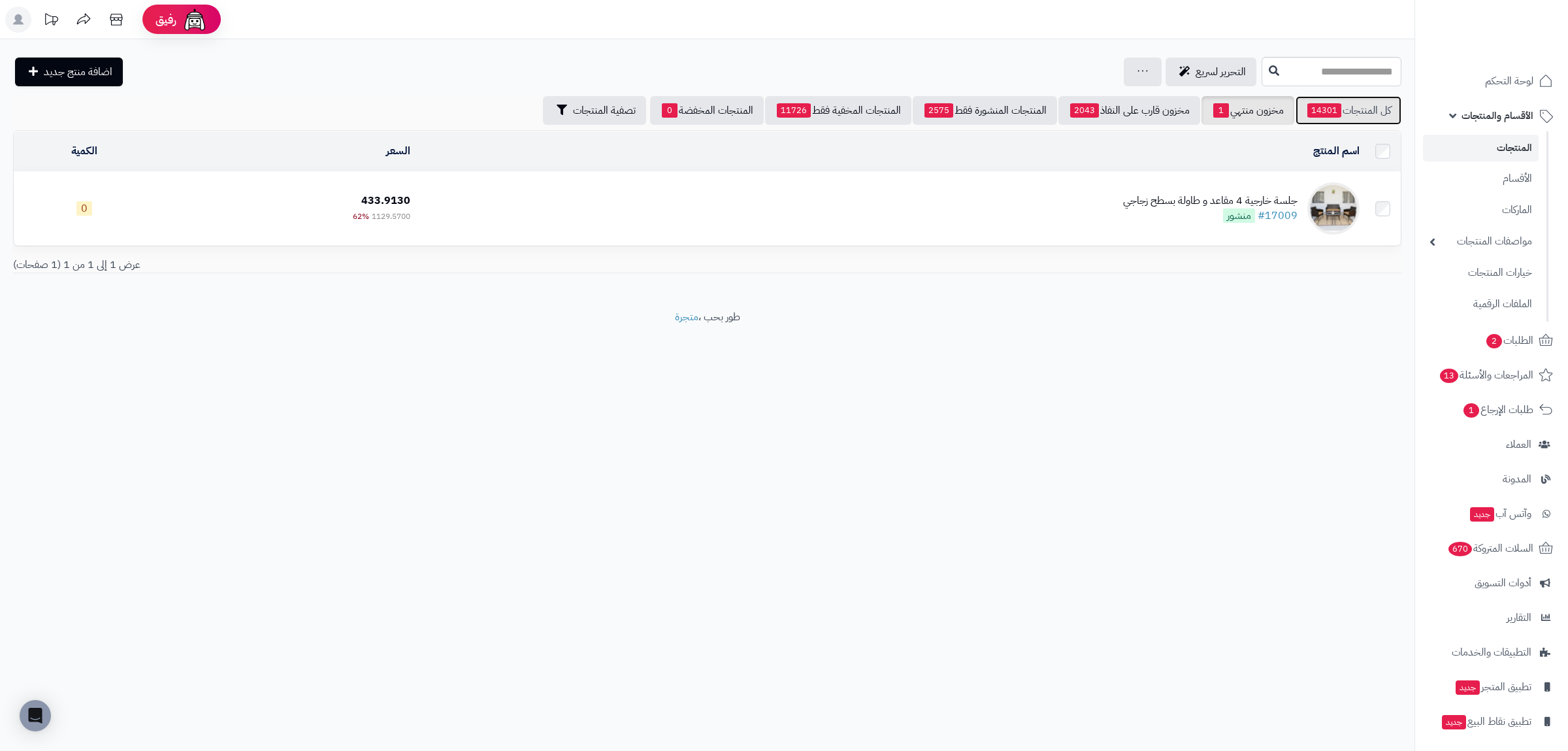
click at [1365, 110] on link "كل المنتجات 14301" at bounding box center [1348, 110] width 106 height 29
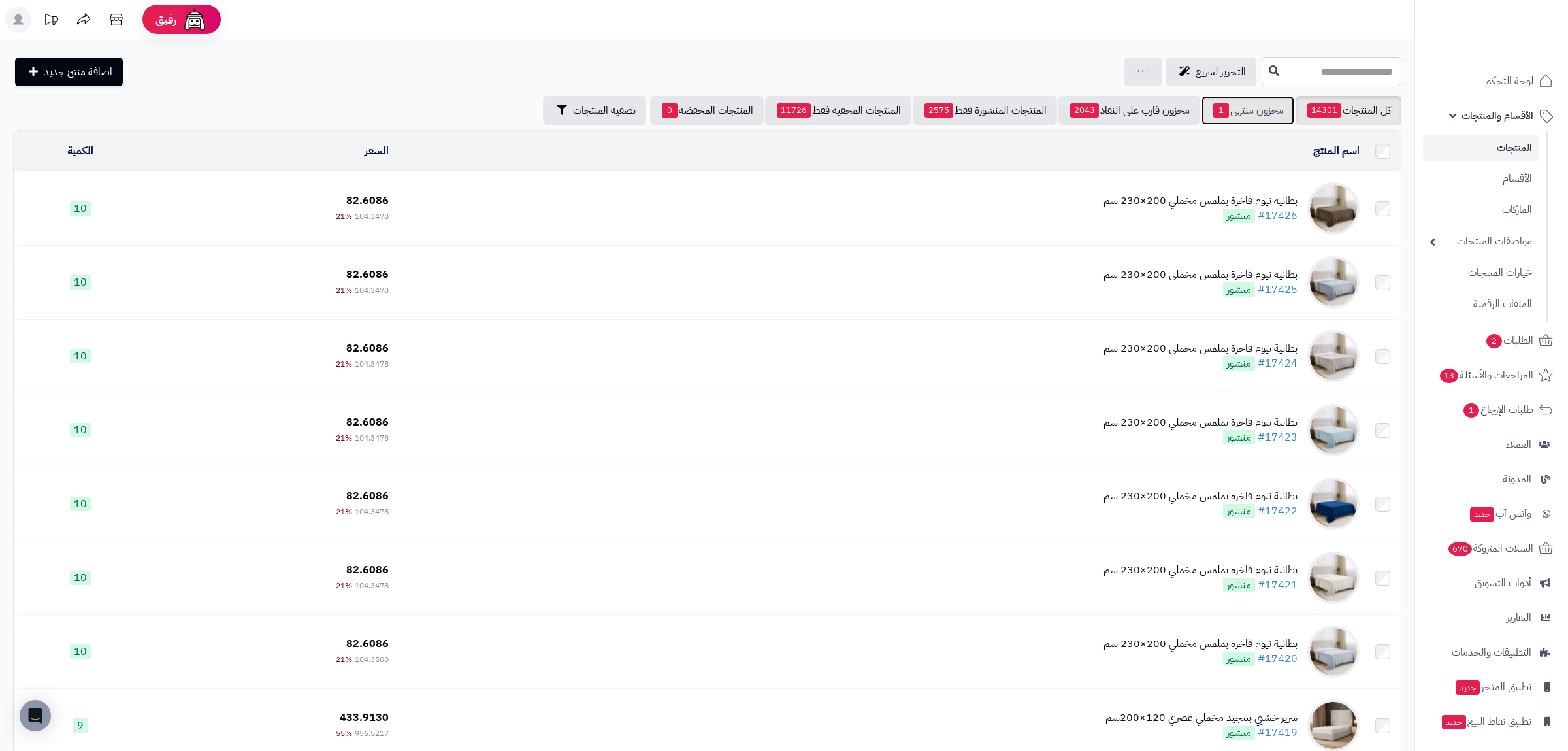
click at [1215, 107] on span "1" at bounding box center [1220, 110] width 16 height 14
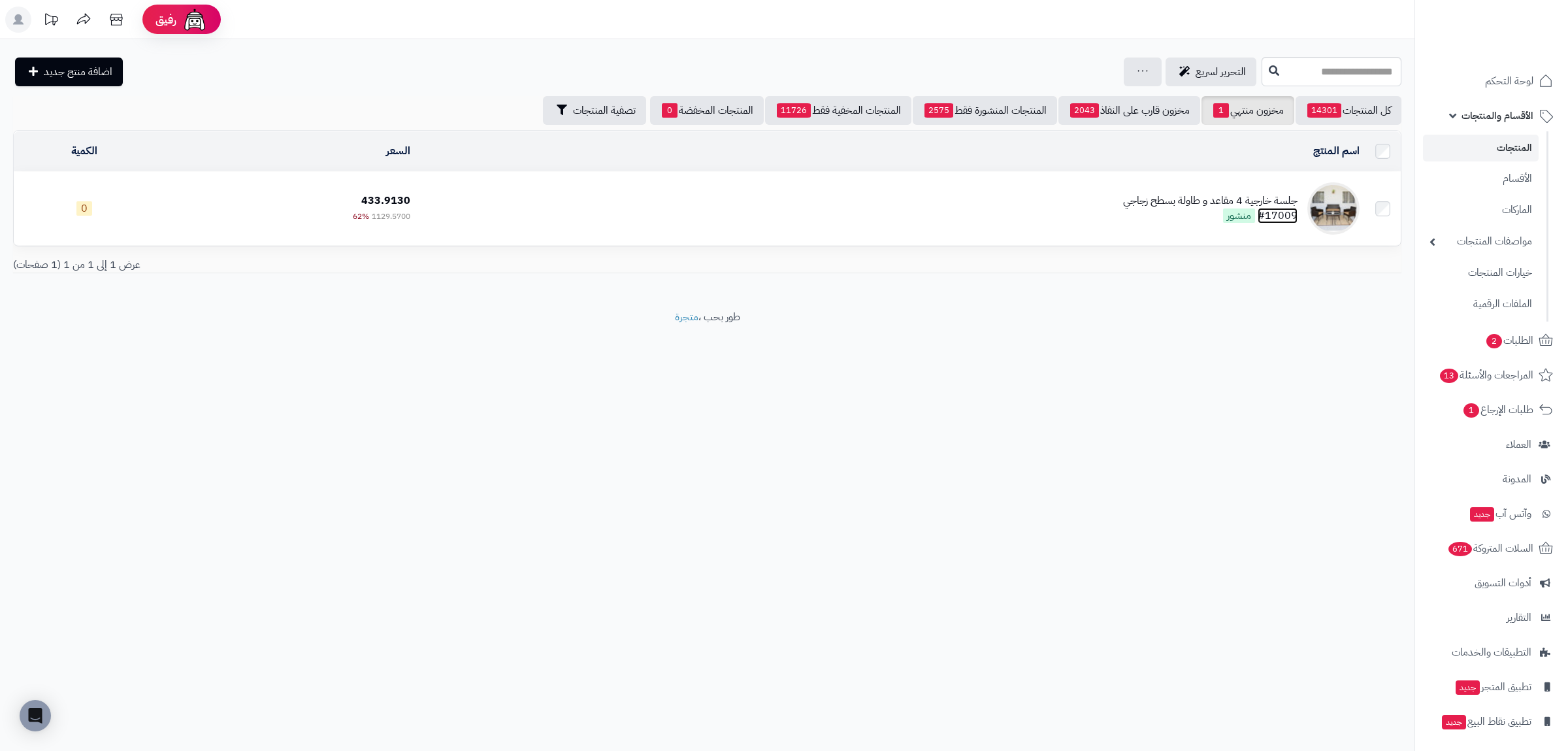
click at [1292, 214] on link "#17009" at bounding box center [1278, 215] width 40 height 16
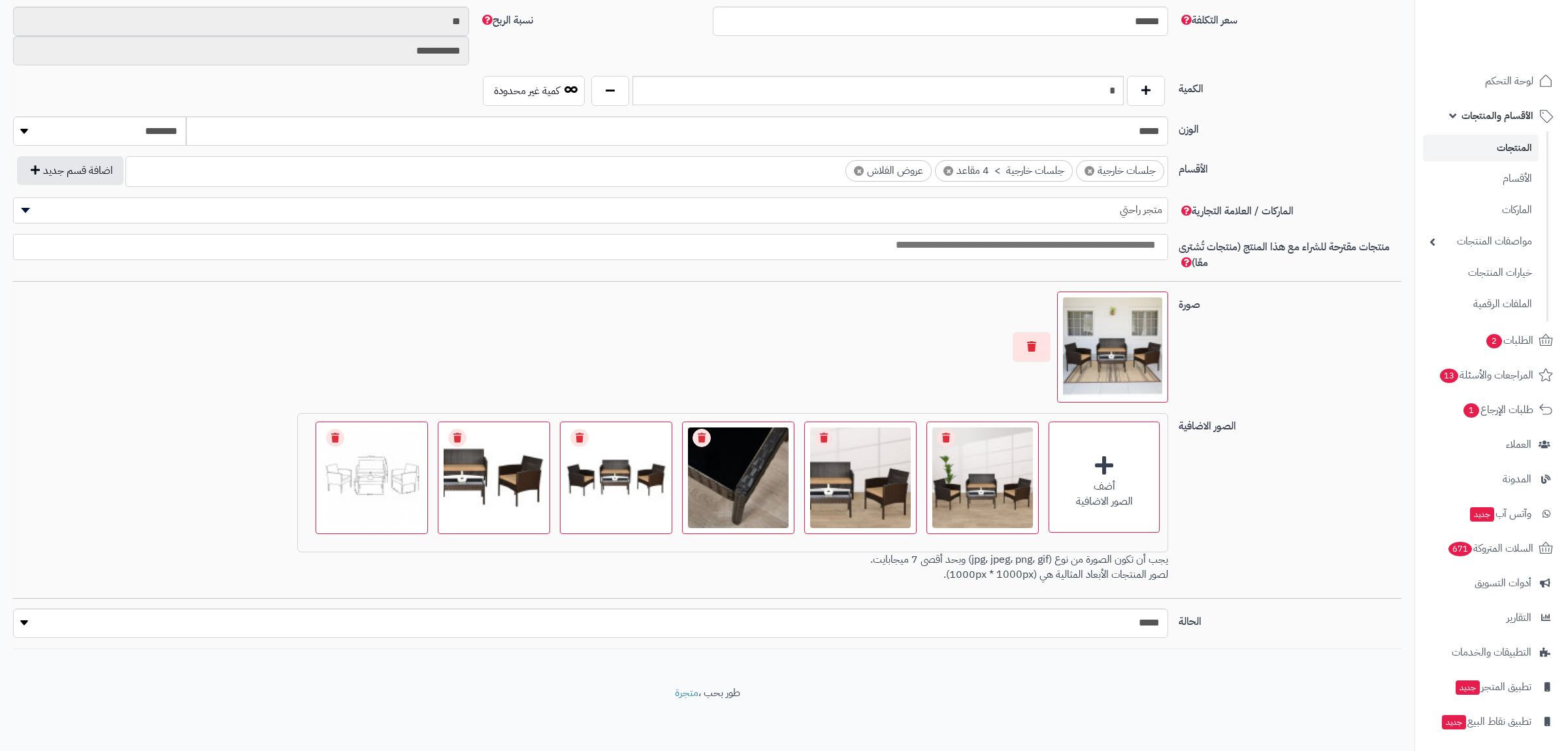
scroll to position [558, 0]
drag, startPoint x: 1117, startPoint y: 94, endPoint x: 1137, endPoint y: 100, distance: 20.9
click at [1123, 100] on input "*" at bounding box center [877, 90] width 491 height 30
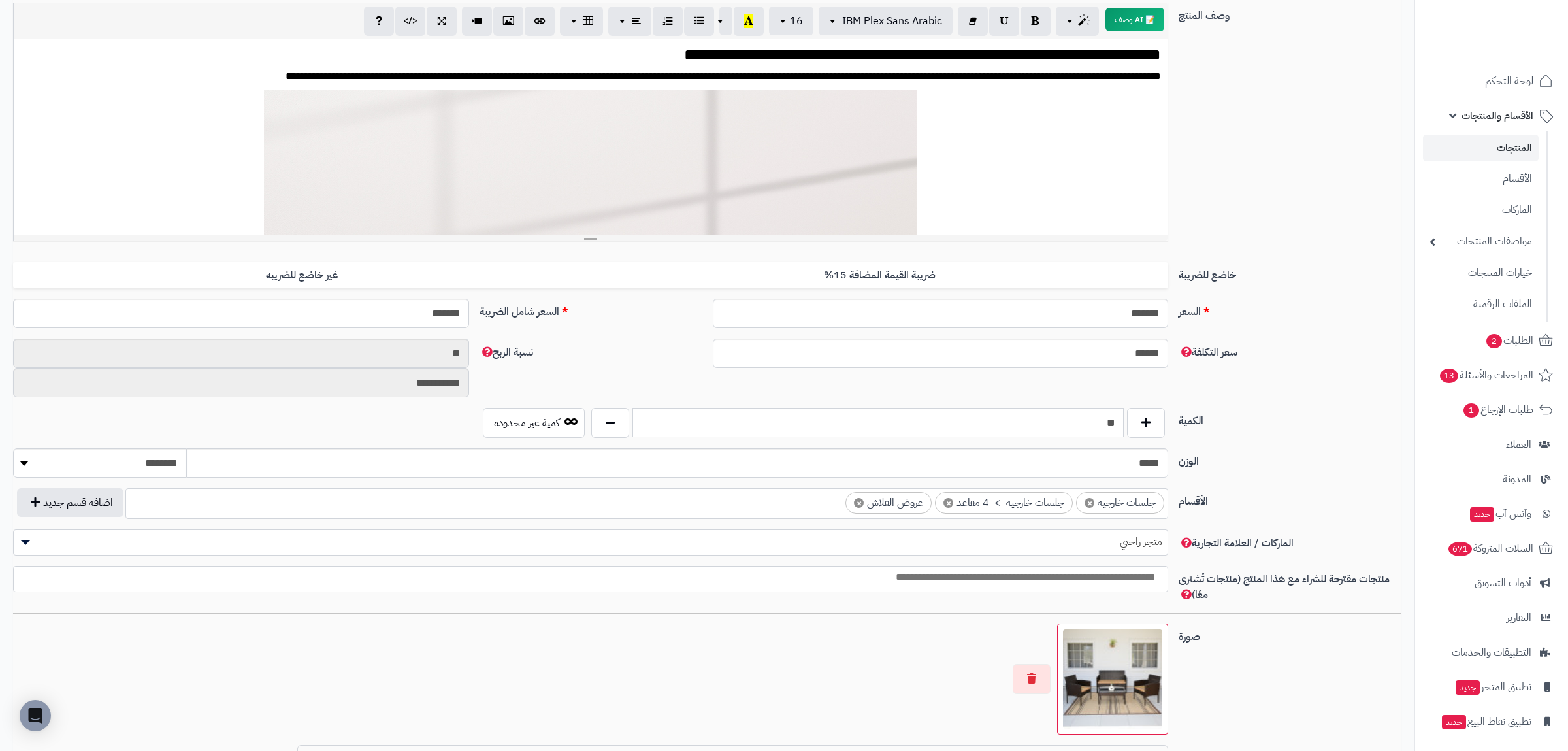
scroll to position [0, 0]
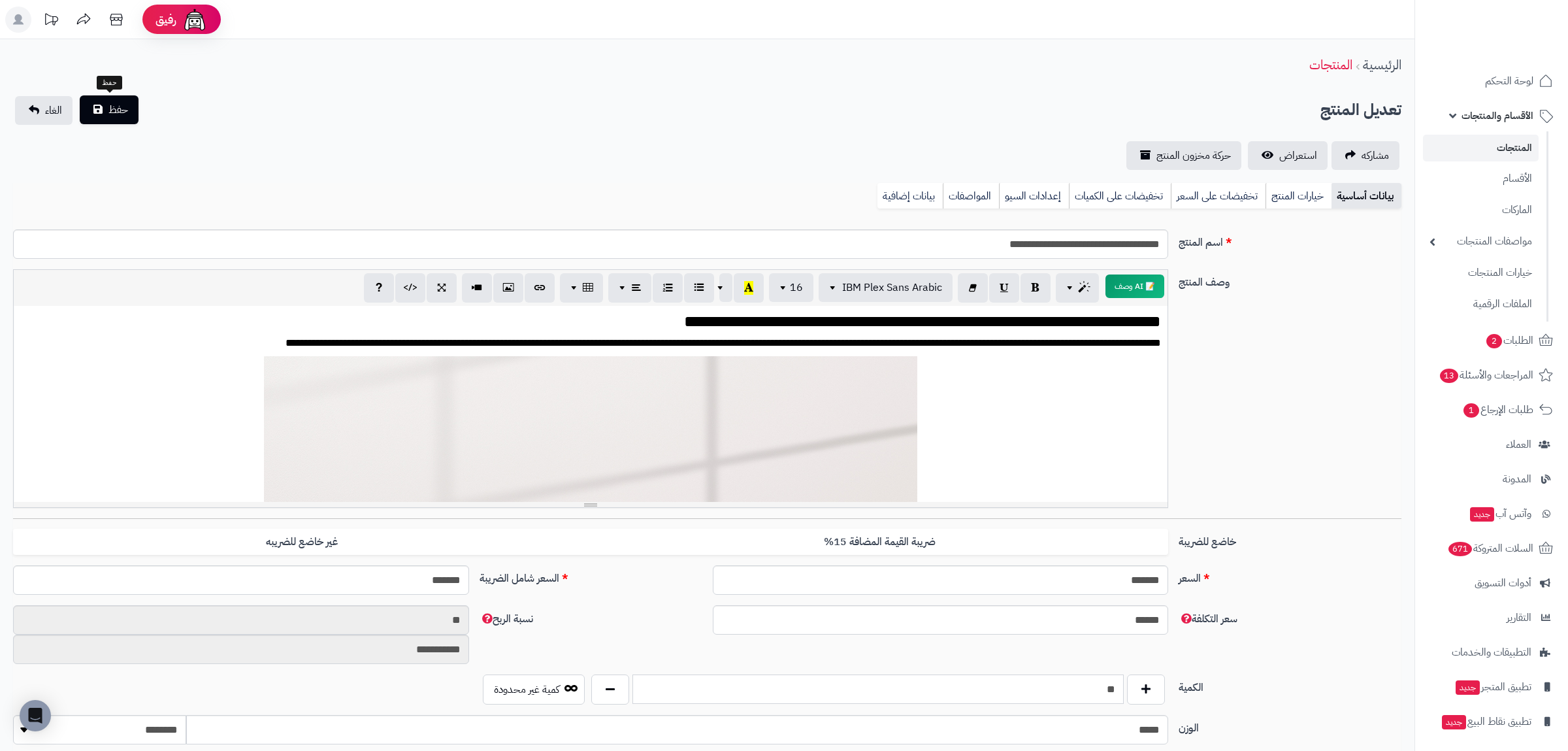
type input "**"
click at [113, 103] on span "حفظ" at bounding box center [118, 110] width 19 height 16
